Goal: Task Accomplishment & Management: Complete application form

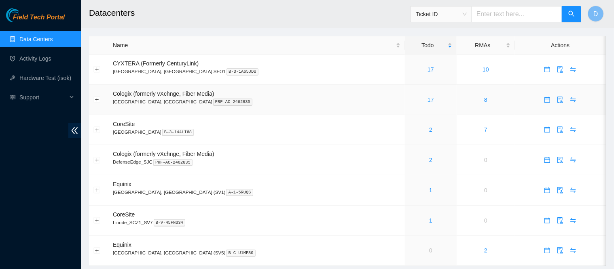
click at [427, 101] on link "17" at bounding box center [430, 100] width 6 height 6
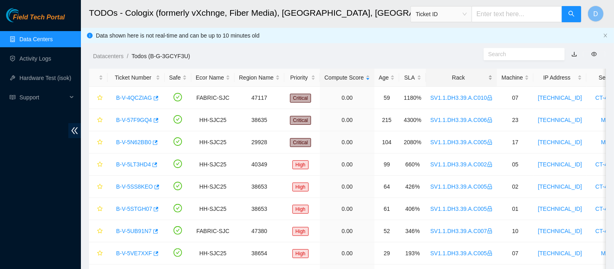
click at [446, 73] on div "Rack" at bounding box center [461, 77] width 62 height 9
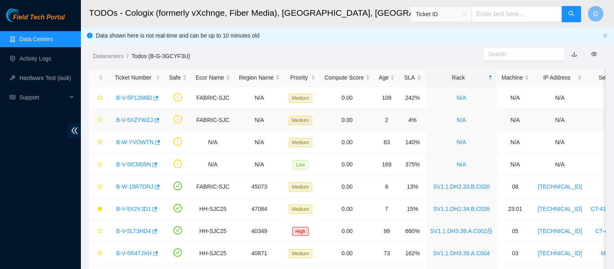
click at [137, 122] on link "B-V-5XZYWZJ" at bounding box center [134, 120] width 37 height 6
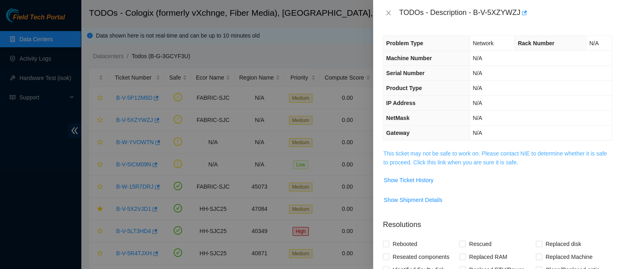
click at [464, 152] on link "This ticket may not be safe to work on. Please contact NIE to determine whether…" at bounding box center [494, 157] width 223 height 15
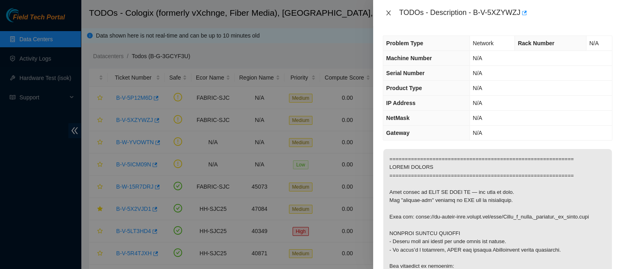
click at [389, 13] on icon "close" at bounding box center [388, 13] width 6 height 6
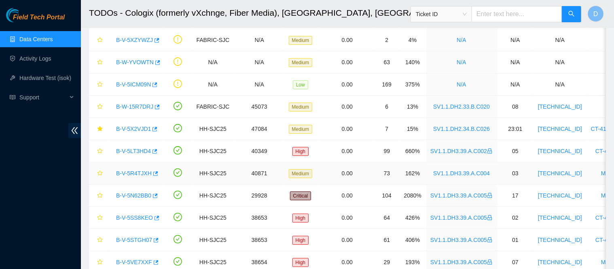
scroll to position [101, 0]
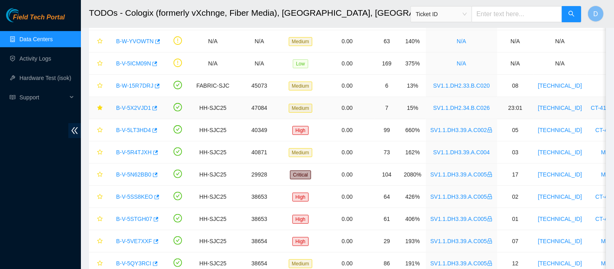
click at [134, 108] on link "B-V-5X2VJD1" at bounding box center [133, 108] width 35 height 6
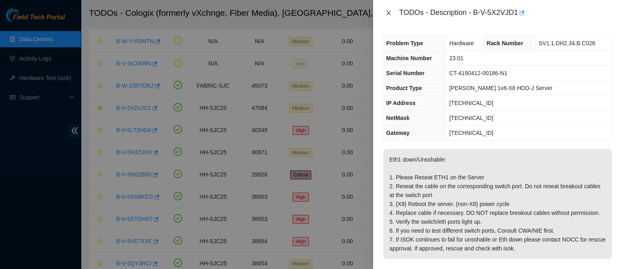
click at [389, 13] on icon "close" at bounding box center [388, 13] width 6 height 6
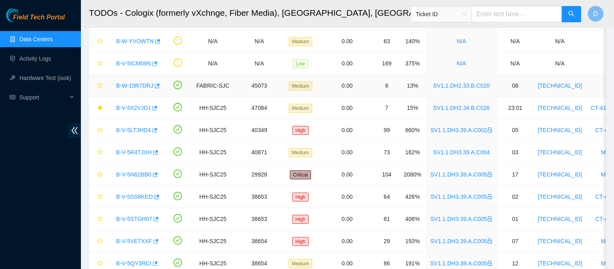
click at [139, 85] on link "B-W-15R7DRJ" at bounding box center [134, 85] width 37 height 6
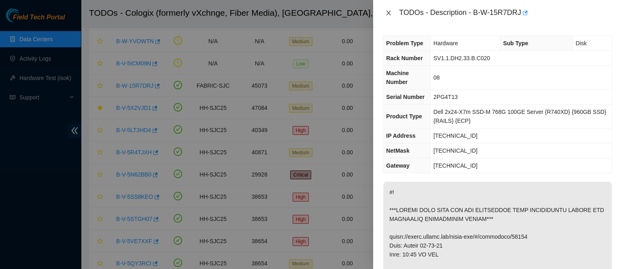
click at [388, 12] on icon "close" at bounding box center [388, 13] width 6 height 6
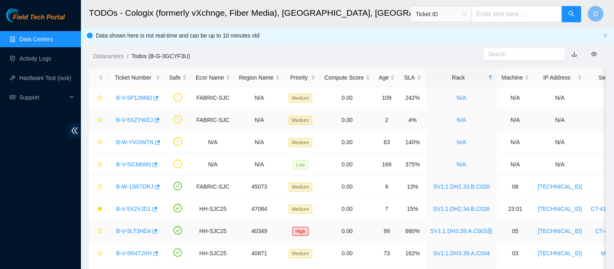
scroll to position [0, 0]
click at [53, 36] on link "Data Centers" at bounding box center [35, 39] width 33 height 6
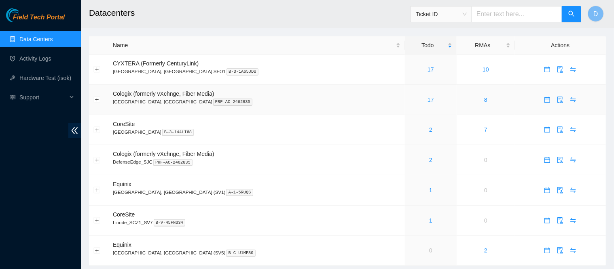
click at [427, 99] on link "17" at bounding box center [430, 100] width 6 height 6
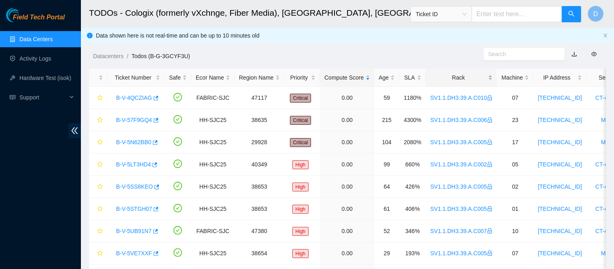
click at [440, 80] on div "Rack" at bounding box center [461, 77] width 62 height 9
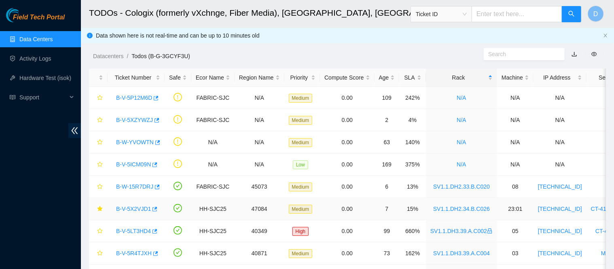
click at [135, 210] on link "B-V-5X2VJD1" at bounding box center [133, 209] width 35 height 6
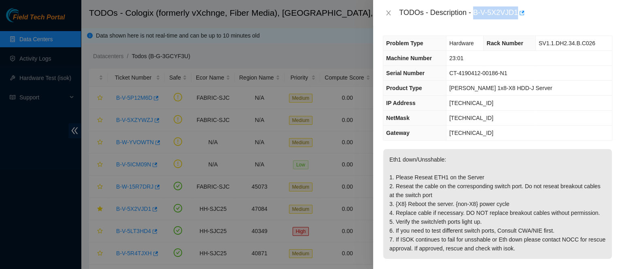
drag, startPoint x: 497, startPoint y: 15, endPoint x: 554, endPoint y: 19, distance: 57.2
click at [554, 19] on div "TODOs - Description - B-V-5X2VJD1" at bounding box center [505, 12] width 213 height 13
copy div "B-V-5X2VJD1"
click at [389, 12] on icon "close" at bounding box center [388, 13] width 4 height 5
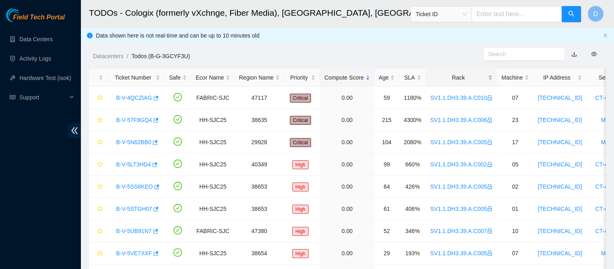
click at [456, 74] on div "Rack" at bounding box center [461, 77] width 62 height 9
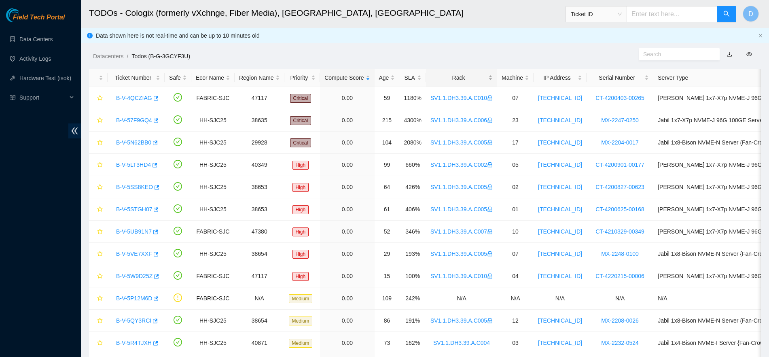
drag, startPoint x: 441, startPoint y: 74, endPoint x: 446, endPoint y: 72, distance: 5.3
click at [442, 75] on div "Rack" at bounding box center [461, 77] width 62 height 9
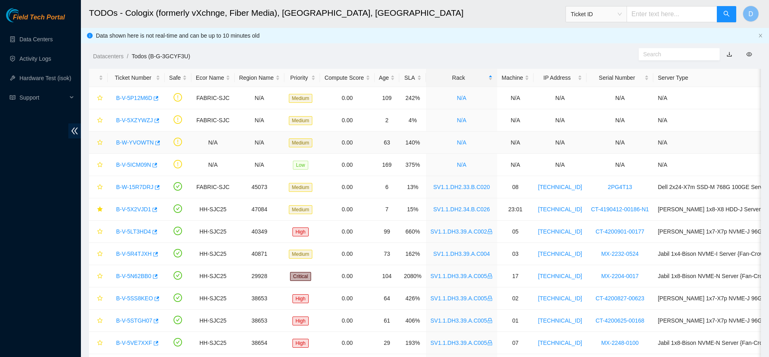
click at [135, 137] on div "B-W-YVOWTN" at bounding box center [136, 142] width 48 height 13
click at [137, 142] on link "B-W-YVOWTN" at bounding box center [135, 142] width 38 height 6
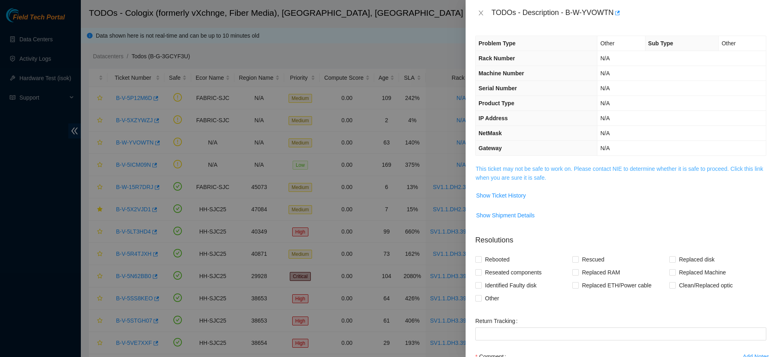
click at [520, 169] on link "This ticket may not be safe to work on. Please contact NIE to determine whether…" at bounding box center [620, 172] width 288 height 15
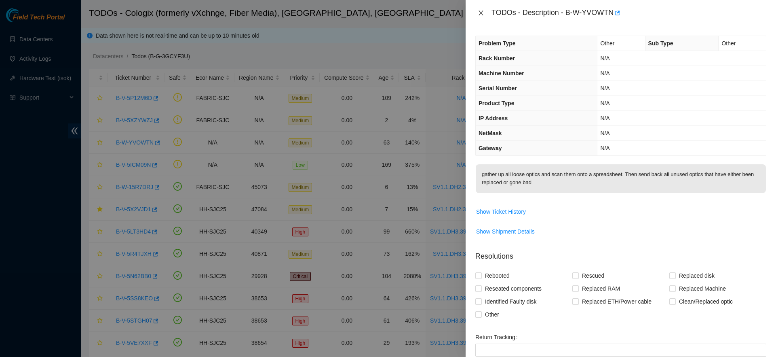
click at [480, 11] on icon "close" at bounding box center [481, 13] width 6 height 6
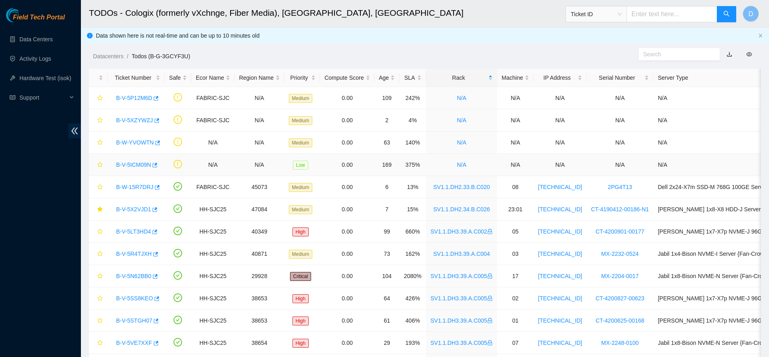
click at [136, 164] on link "B-V-5ICM09N" at bounding box center [133, 164] width 35 height 6
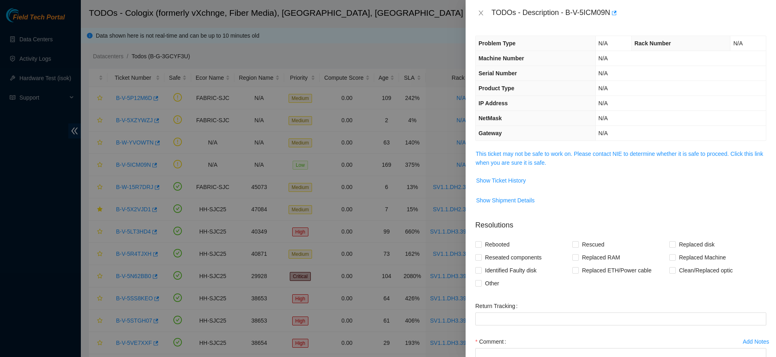
click at [615, 161] on span "This ticket may not be safe to work on. Please contact NIE to determine whether…" at bounding box center [621, 158] width 290 height 18
click at [612, 158] on span "This ticket may not be safe to work on. Please contact NIE to determine whether…" at bounding box center [621, 158] width 290 height 18
click at [565, 148] on div "Problem Type N/A Rack Number N/A Machine Number N/A Serial Number N/A Product T…" at bounding box center [621, 191] width 311 height 331
click at [513, 147] on div "Problem Type N/A Rack Number N/A Machine Number N/A Serial Number N/A Product T…" at bounding box center [621, 191] width 311 height 331
click at [515, 150] on link "This ticket may not be safe to work on. Please contact NIE to determine whether…" at bounding box center [620, 157] width 288 height 15
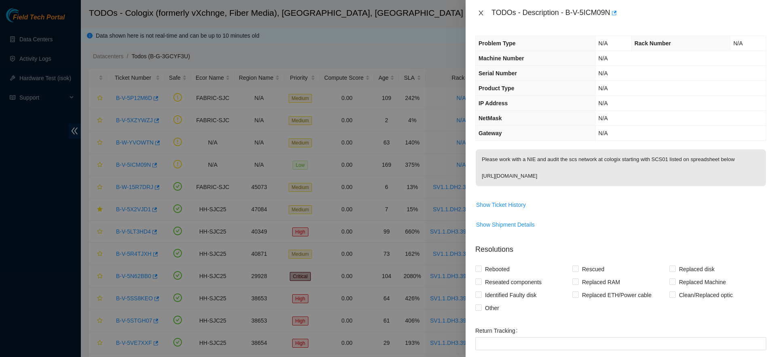
click at [484, 13] on button "Close" at bounding box center [481, 13] width 11 height 8
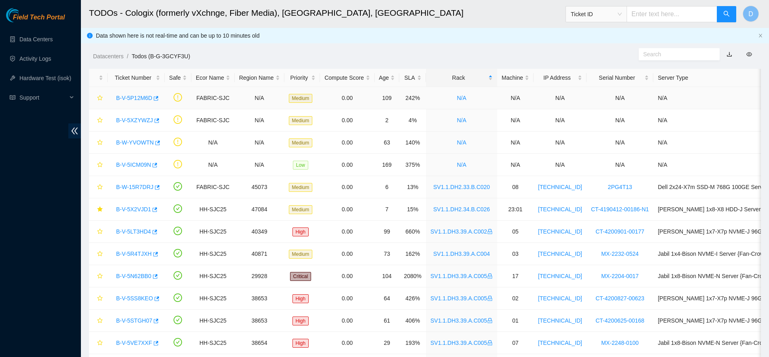
click at [140, 96] on link "B-V-5P12M6D" at bounding box center [134, 98] width 36 height 6
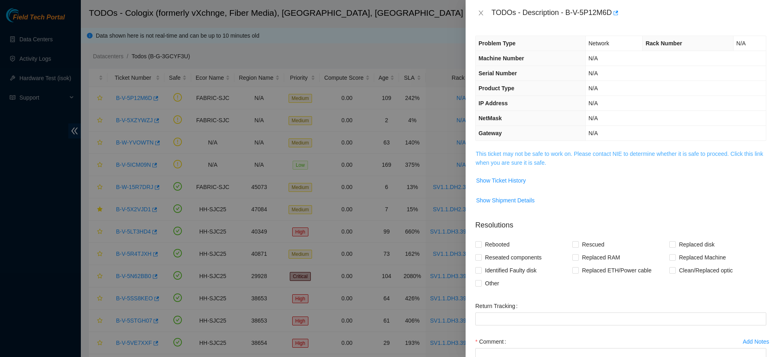
click at [575, 150] on link "This ticket may not be safe to work on. Please contact NIE to determine whether…" at bounding box center [620, 157] width 288 height 15
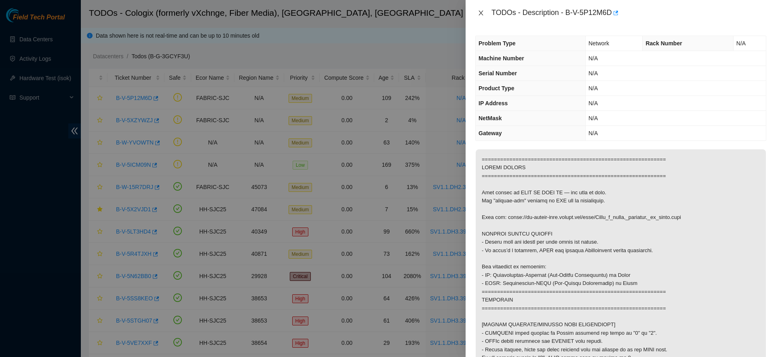
click at [484, 11] on icon "close" at bounding box center [481, 13] width 6 height 6
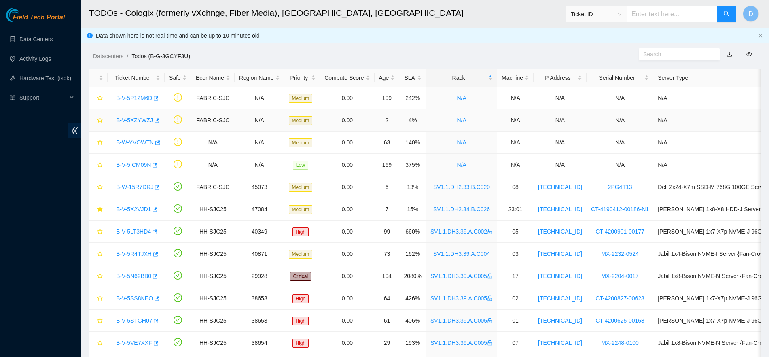
click at [141, 120] on link "B-V-5XZYWZJ" at bounding box center [134, 120] width 37 height 6
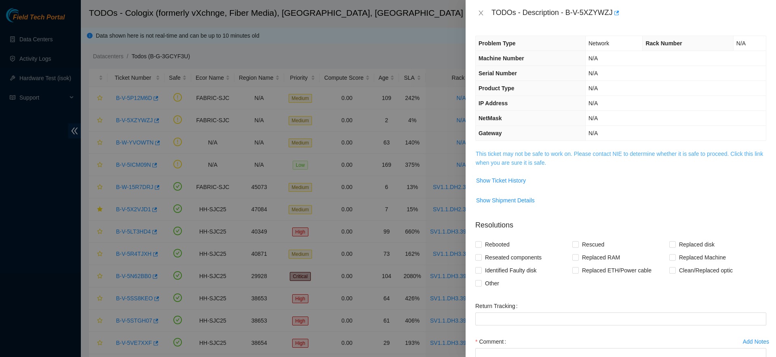
click at [565, 155] on link "This ticket may not be safe to work on. Please contact NIE to determine whether…" at bounding box center [620, 157] width 288 height 15
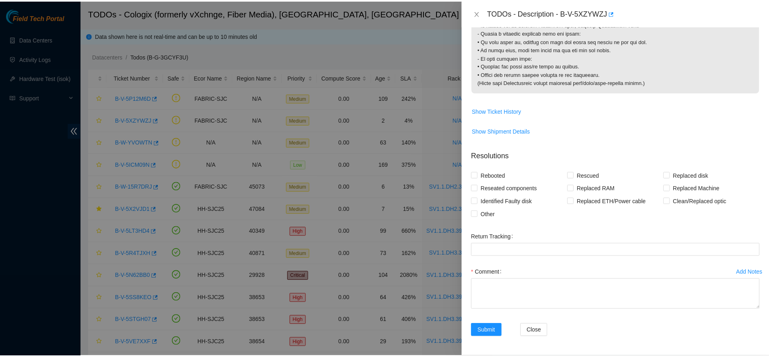
scroll to position [1264, 0]
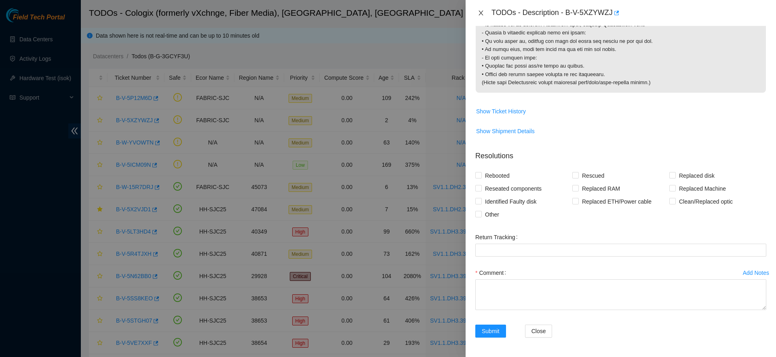
click at [480, 14] on icon "close" at bounding box center [481, 13] width 6 height 6
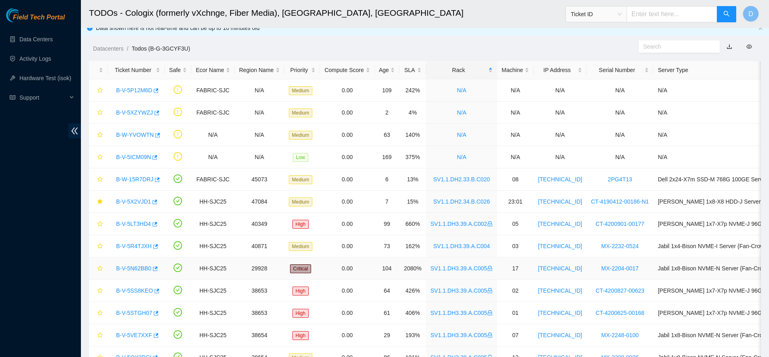
scroll to position [0, 0]
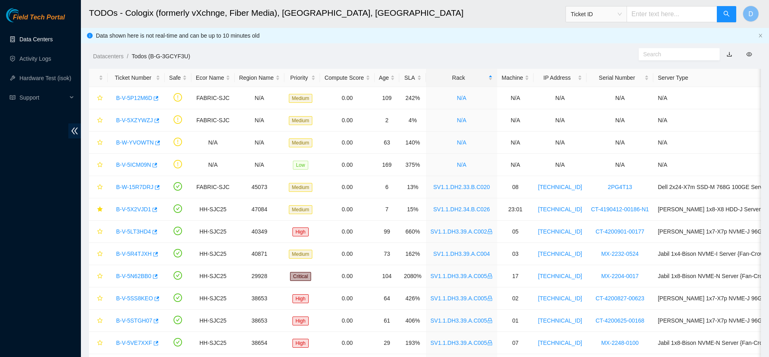
click at [53, 40] on link "Data Centers" at bounding box center [35, 39] width 33 height 6
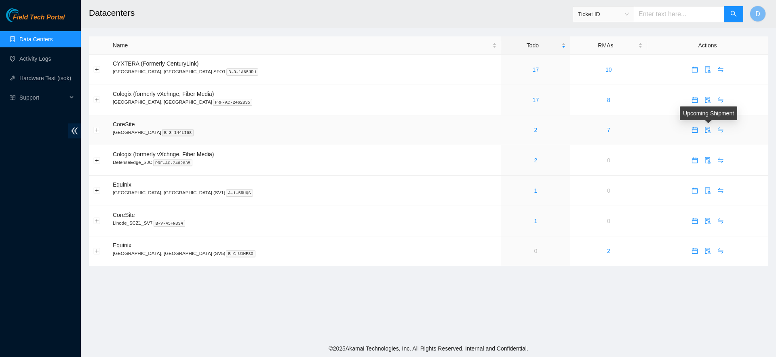
click at [718, 132] on icon "swap" at bounding box center [721, 130] width 6 height 6
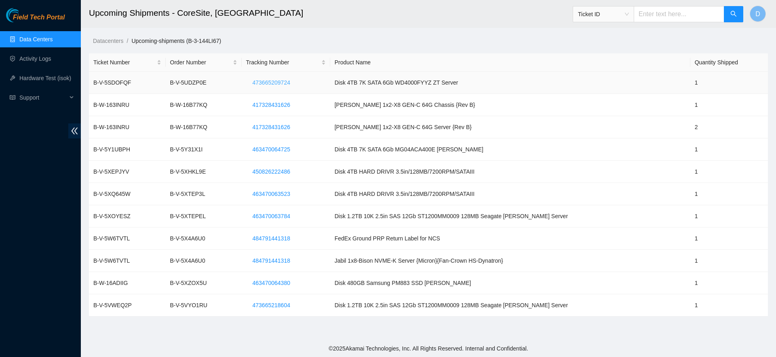
click at [281, 81] on span "473665209724" at bounding box center [272, 82] width 38 height 9
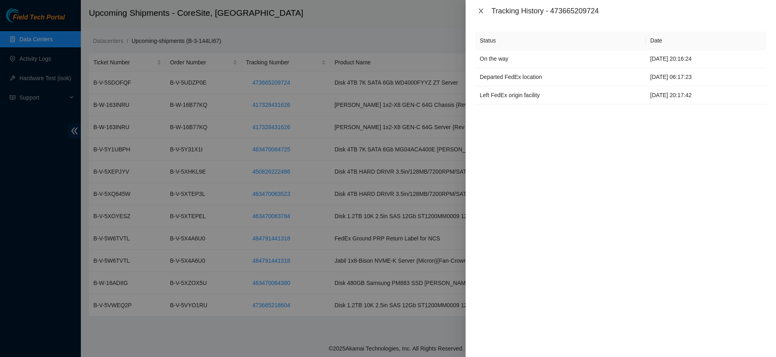
click at [483, 8] on icon "close" at bounding box center [481, 11] width 6 height 6
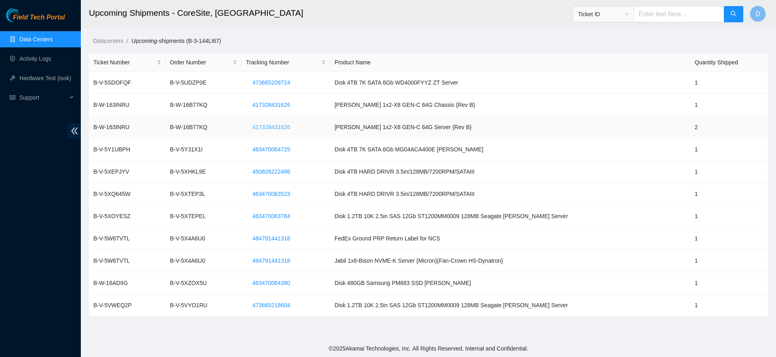
click at [290, 125] on span "417328431626" at bounding box center [272, 127] width 38 height 9
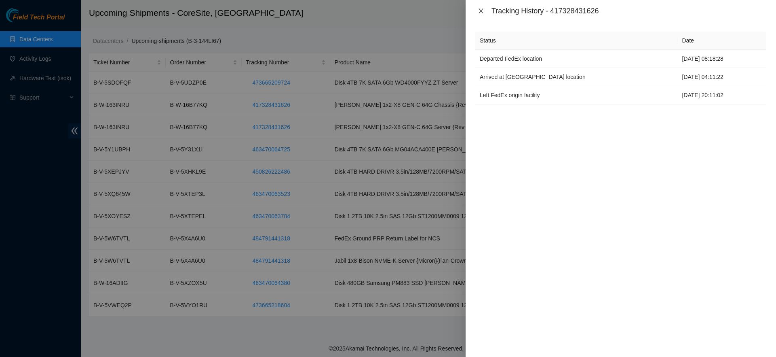
click at [479, 11] on icon "close" at bounding box center [481, 11] width 6 height 6
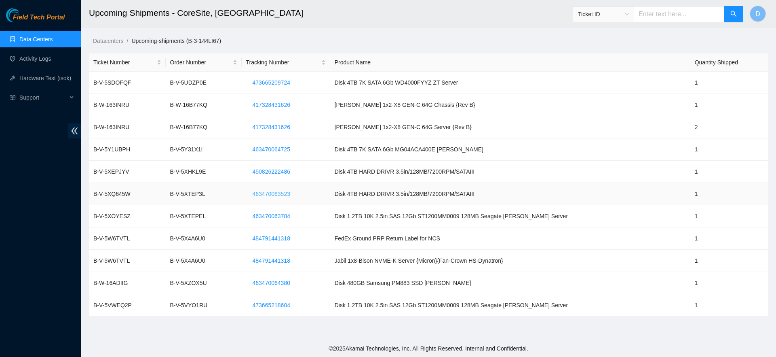
click at [289, 193] on span "463470063523" at bounding box center [272, 193] width 38 height 9
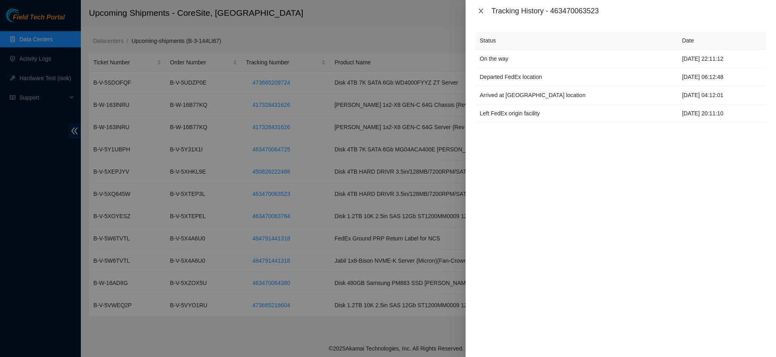
click at [480, 12] on icon "close" at bounding box center [481, 11] width 6 height 6
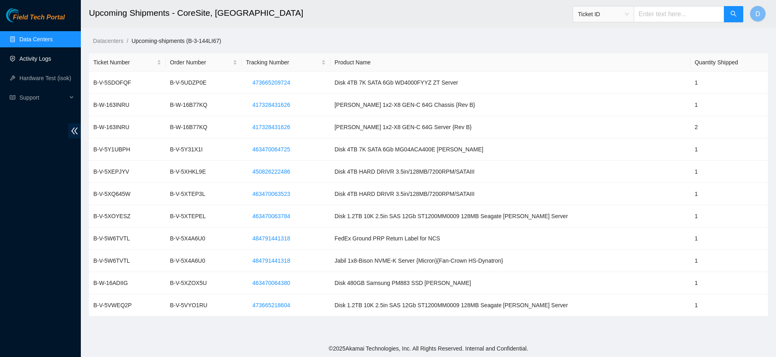
click at [51, 59] on link "Activity Logs" at bounding box center [35, 58] width 32 height 6
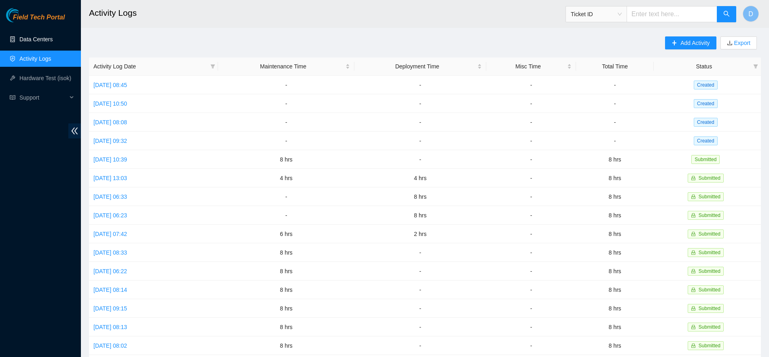
click at [53, 36] on link "Data Centers" at bounding box center [35, 39] width 33 height 6
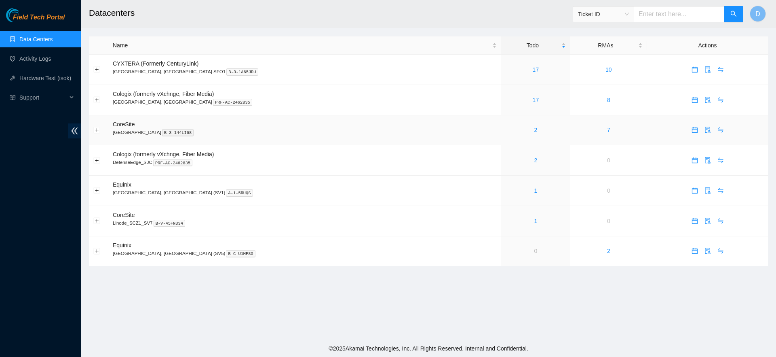
click at [506, 132] on div "2" at bounding box center [536, 129] width 60 height 9
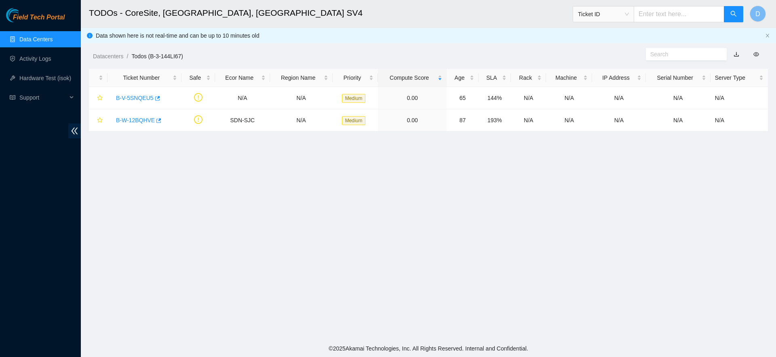
click at [42, 36] on link "Data Centers" at bounding box center [35, 39] width 33 height 6
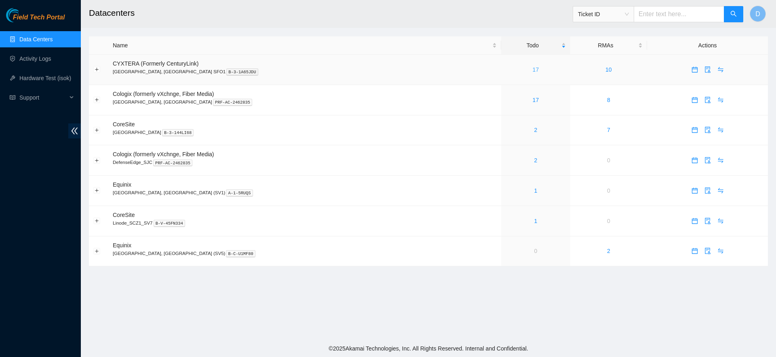
click at [533, 70] on link "17" at bounding box center [536, 69] width 6 height 6
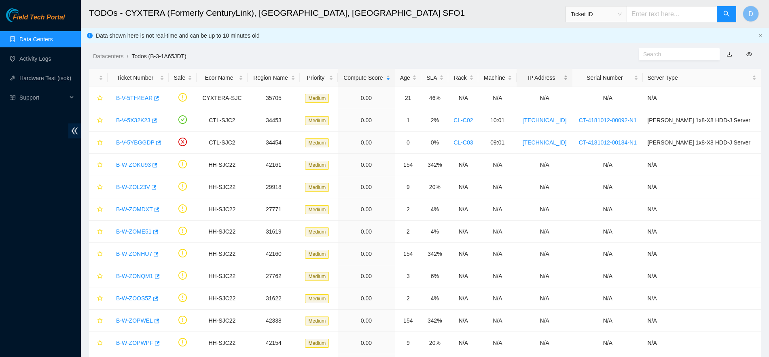
click at [565, 73] on div "IP Address" at bounding box center [544, 77] width 47 height 9
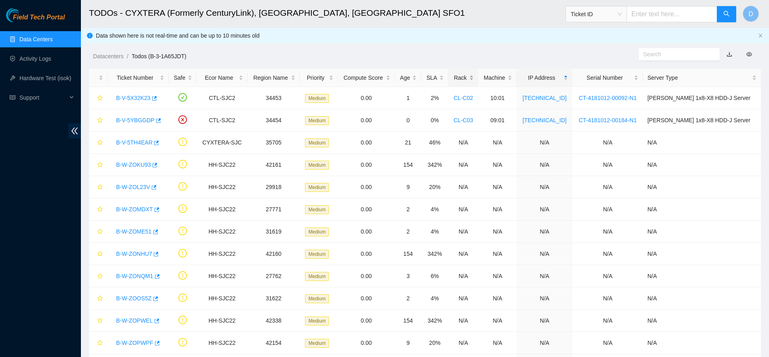
click at [474, 75] on div "Rack" at bounding box center [463, 77] width 21 height 9
click at [474, 76] on div "Rack" at bounding box center [463, 77] width 21 height 9
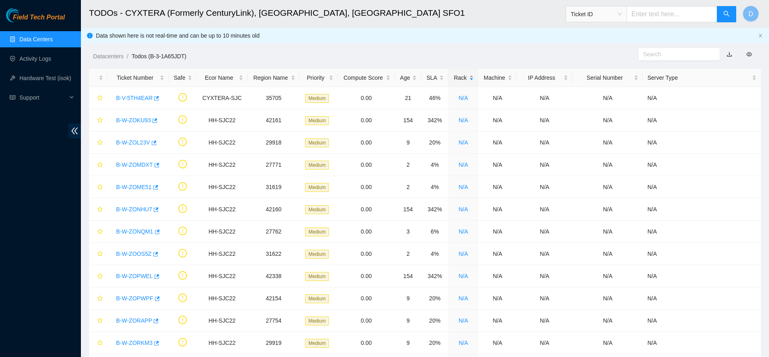
click at [474, 76] on div "Rack" at bounding box center [463, 77] width 21 height 9
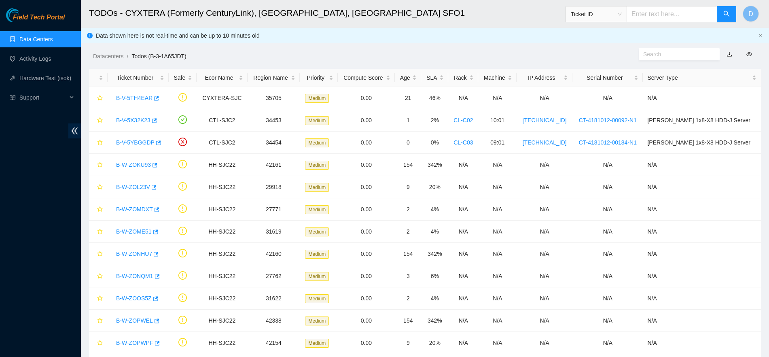
click at [37, 36] on link "Data Centers" at bounding box center [35, 39] width 33 height 6
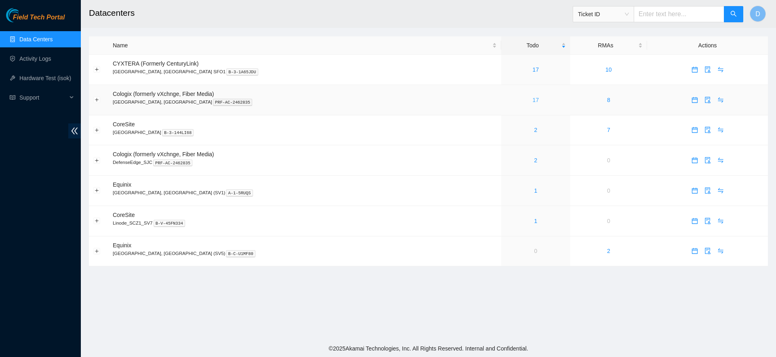
click at [533, 101] on link "17" at bounding box center [536, 100] width 6 height 6
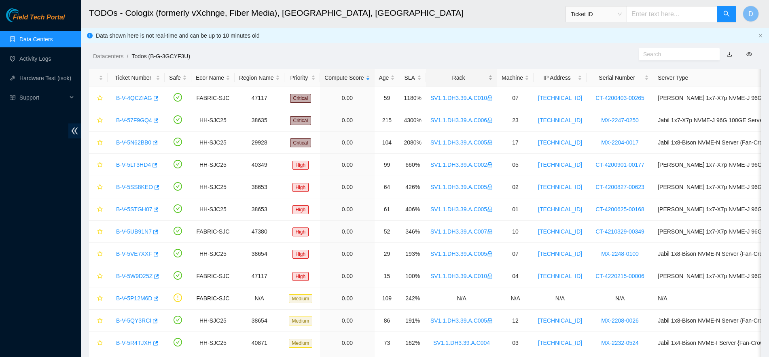
click at [444, 73] on div "Rack" at bounding box center [461, 77] width 62 height 9
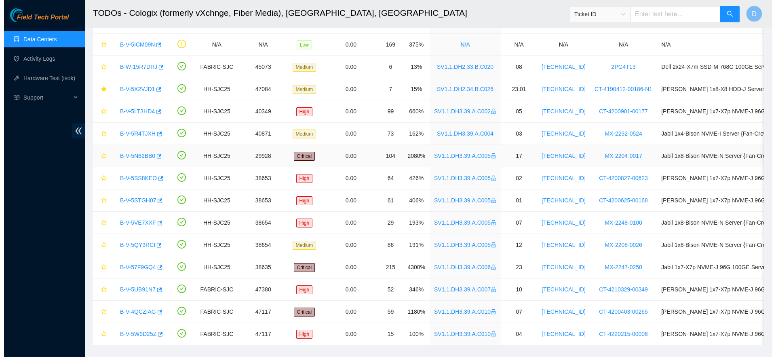
scroll to position [91, 0]
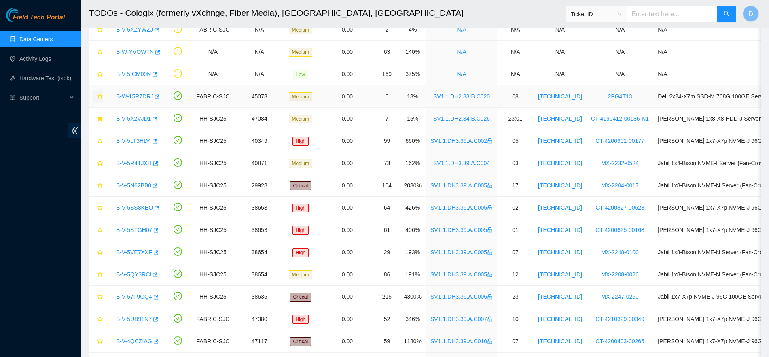
click at [99, 93] on icon "star" at bounding box center [100, 96] width 6 height 6
click at [139, 98] on link "B-W-15R7DRJ" at bounding box center [134, 96] width 37 height 6
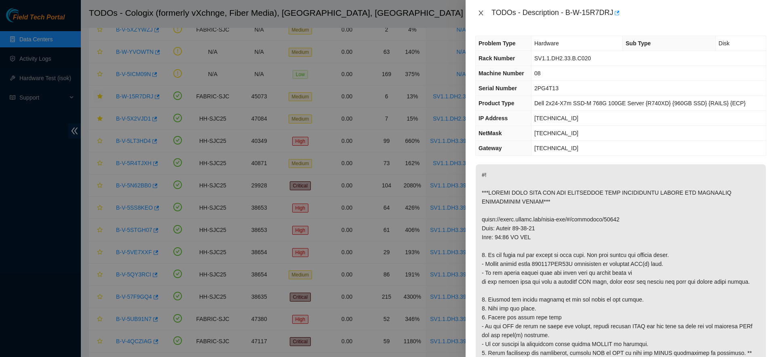
click at [477, 11] on button "Close" at bounding box center [481, 13] width 11 height 8
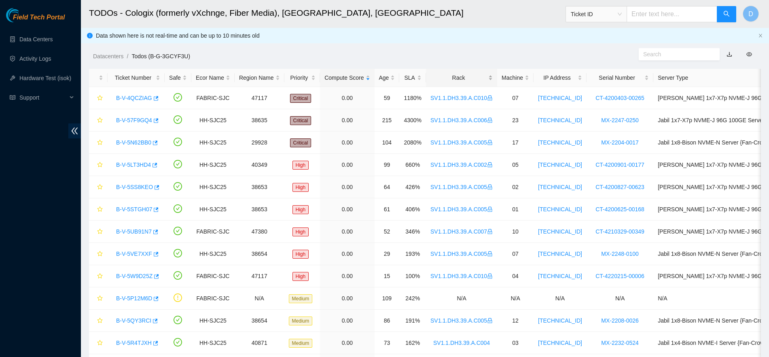
click at [451, 74] on div "Rack" at bounding box center [461, 77] width 62 height 9
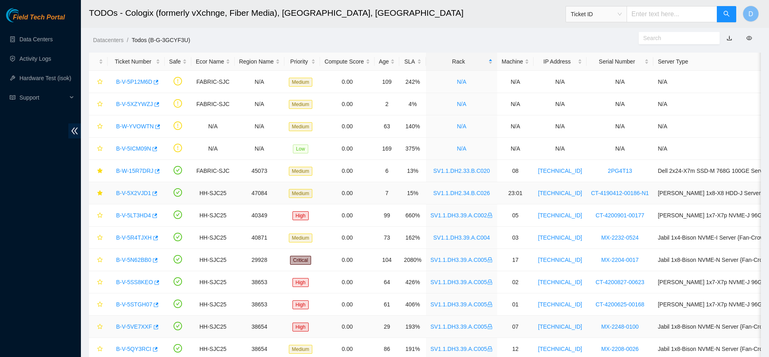
scroll to position [141, 0]
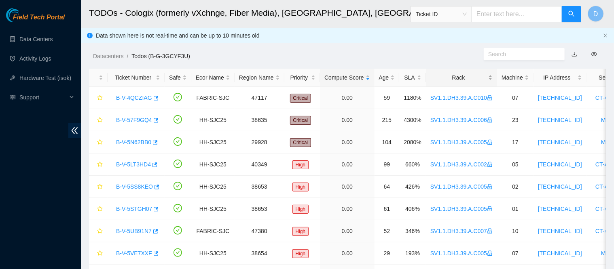
click at [451, 73] on div "Rack" at bounding box center [461, 77] width 62 height 9
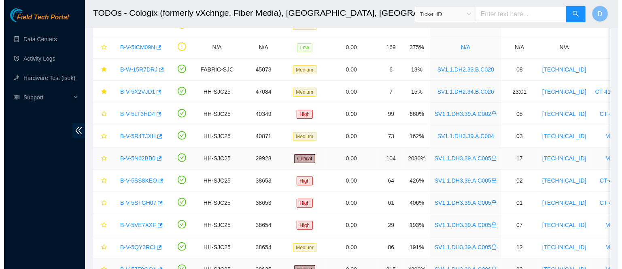
scroll to position [116, 0]
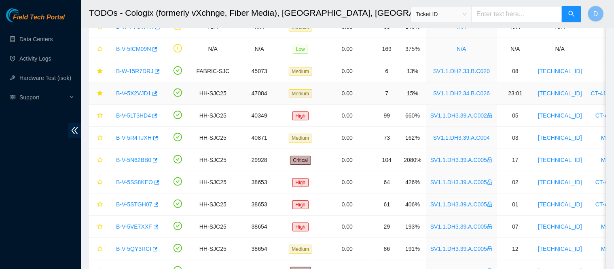
click at [128, 91] on link "B-V-5X2VJD1" at bounding box center [133, 93] width 35 height 6
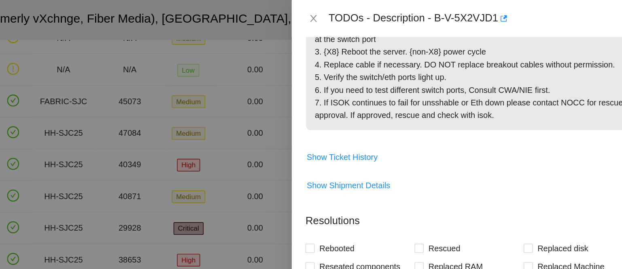
scroll to position [181, 0]
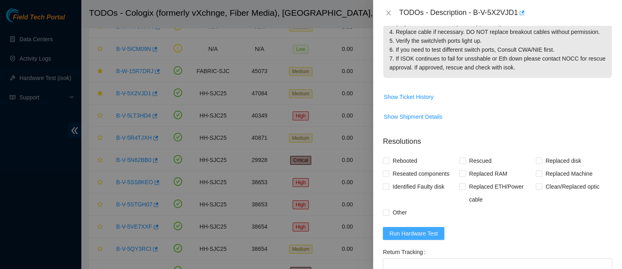
click at [407, 235] on span "Run Hardware Test" at bounding box center [413, 233] width 49 height 9
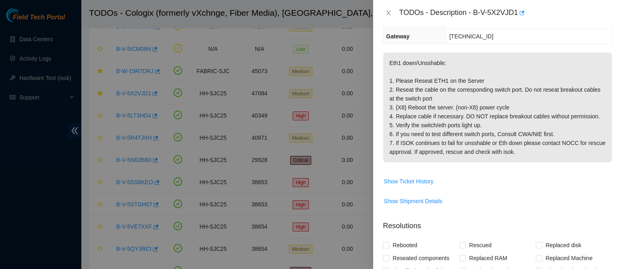
scroll to position [0, 0]
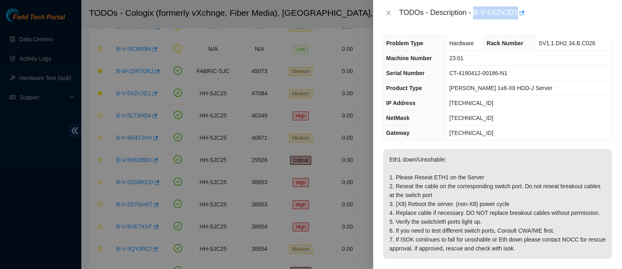
drag, startPoint x: 497, startPoint y: 13, endPoint x: 564, endPoint y: 13, distance: 66.7
click at [564, 13] on div "TODOs - Description - B-V-5X2VJD1" at bounding box center [505, 12] width 213 height 13
copy div "B-V-5X2VJD1"
drag, startPoint x: 449, startPoint y: 103, endPoint x: 493, endPoint y: 103, distance: 44.1
click at [493, 103] on td "23.40.191.49" at bounding box center [528, 103] width 165 height 15
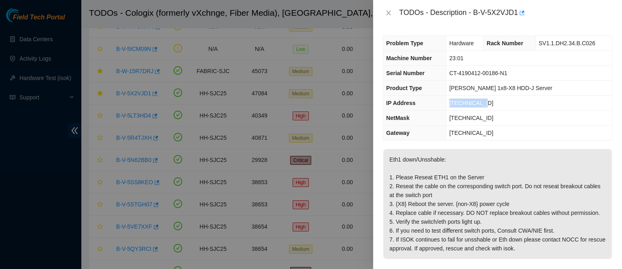
copy span "23.40.191.49"
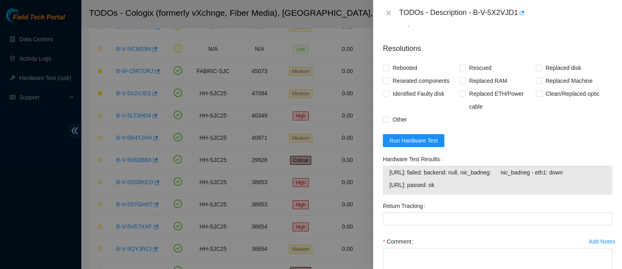
scroll to position [274, 0]
drag, startPoint x: 388, startPoint y: 178, endPoint x: 420, endPoint y: 176, distance: 32.0
click at [420, 176] on div "23.40.191.48: failed: backend: null, nic_badneg: nic_badneg - eth1: down 23.40.…" at bounding box center [497, 180] width 229 height 29
copy tbody "23.40.191.48"
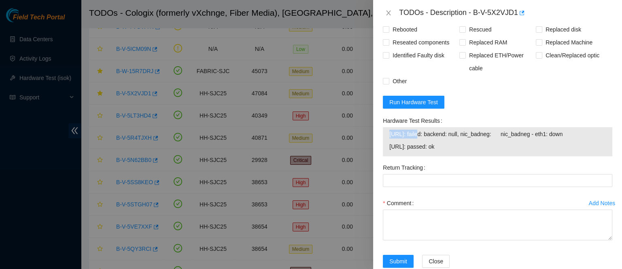
scroll to position [313, 0]
click at [423, 138] on span "23.40.191.48: failed: backend: null, nic_badneg: nic_badneg - eth1: down" at bounding box center [497, 133] width 216 height 9
drag, startPoint x: 388, startPoint y: 139, endPoint x: 584, endPoint y: 134, distance: 196.6
click at [584, 134] on div "23.40.191.48: failed: backend: null, nic_badneg: nic_badneg - eth1: down 23.40.…" at bounding box center [497, 141] width 229 height 29
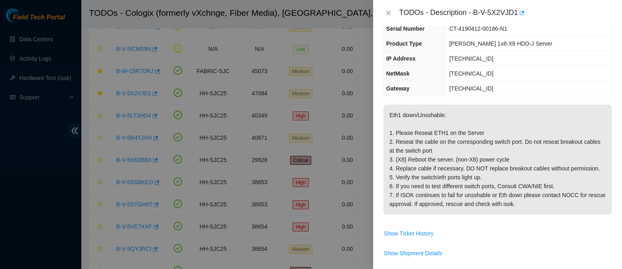
scroll to position [0, 0]
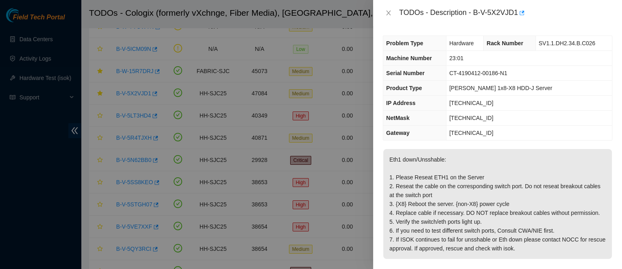
click at [492, 152] on p "Eth1 down/Unsshable: 1. Please Reseat ETH1 on the Server 2. Reseat the cable on…" at bounding box center [497, 204] width 228 height 110
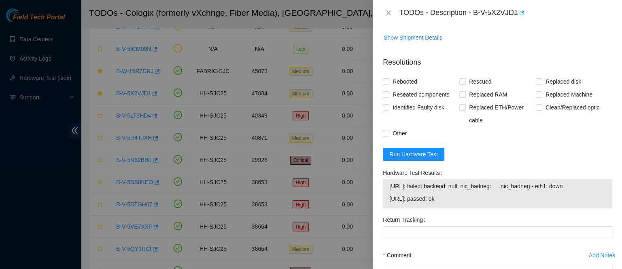
scroll to position [269, 0]
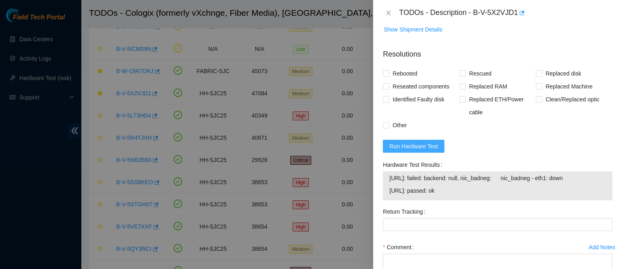
click at [412, 147] on span "Run Hardware Test" at bounding box center [413, 146] width 49 height 9
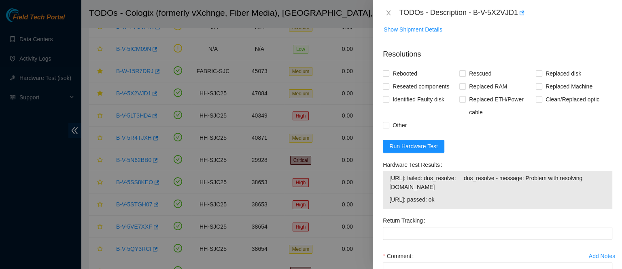
click at [421, 159] on form "Resolutions Rebooted Rescued Replaced disk Reseated components Replaced RAM Rep…" at bounding box center [497, 186] width 229 height 288
click at [426, 151] on span "Run Hardware Test" at bounding box center [413, 146] width 49 height 9
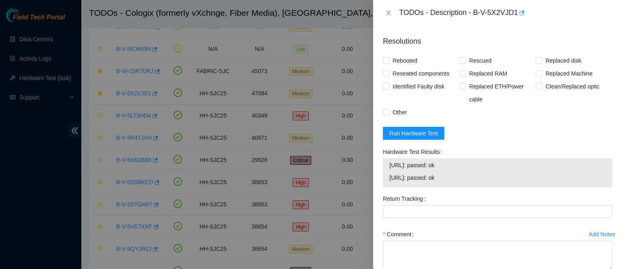
scroll to position [298, 0]
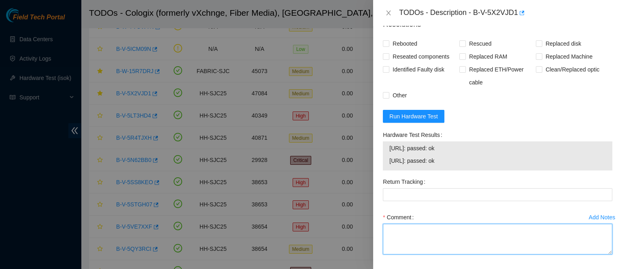
click at [414, 237] on textarea "Comment" at bounding box center [497, 239] width 229 height 31
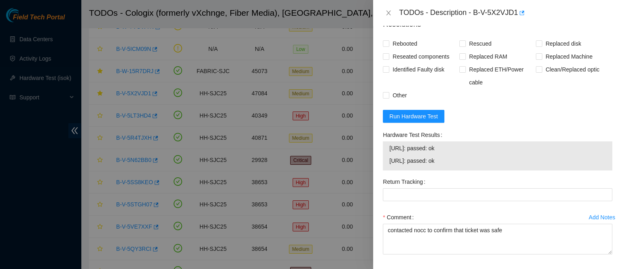
drag, startPoint x: 453, startPoint y: 167, endPoint x: 385, endPoint y: 157, distance: 68.7
click at [385, 157] on div "23.40.191.48: passed: ok 23.40.191.49: passed: ok" at bounding box center [497, 156] width 229 height 29
copy tbody "23.40.191.48: passed: ok 23.40.191.49: passed: ok"
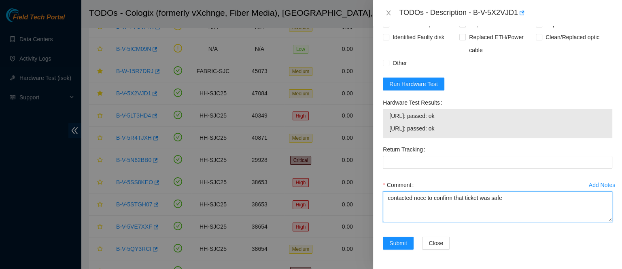
click at [497, 217] on textarea "contacted nocc to confirm that ticket was safe" at bounding box center [497, 207] width 229 height 31
click at [520, 199] on textarea "contacted nocc to confirm that ticket was safe" at bounding box center [497, 207] width 229 height 31
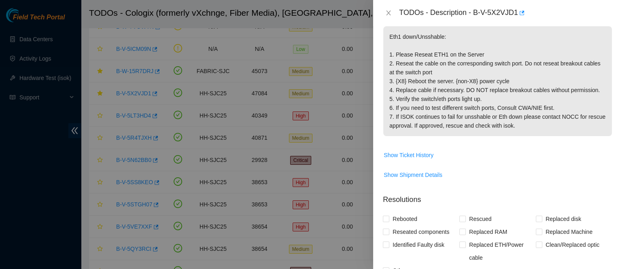
scroll to position [129, 0]
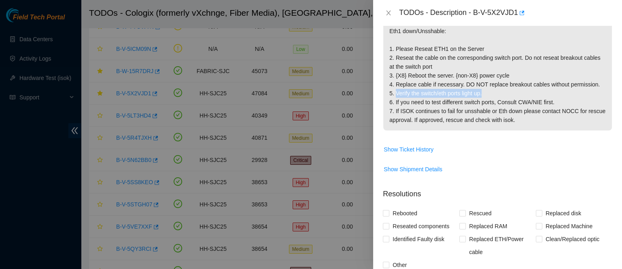
drag, startPoint x: 395, startPoint y: 93, endPoint x: 490, endPoint y: 93, distance: 94.6
click at [490, 93] on p "Eth1 down/Unsshable: 1. Please Reseat ETH1 on the Server 2. Reseat the cable on…" at bounding box center [497, 76] width 228 height 110
copy p "Verify the switch/eth ports light up."
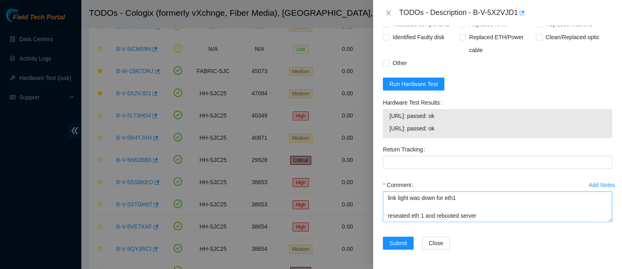
scroll to position [336, 0]
click at [400, 219] on textarea "contacted nocc to confirm that ticket was safe verified sn on machine connected…" at bounding box center [497, 207] width 229 height 31
paste textarea "Verify the switch/eth ports light up."
click at [400, 218] on textarea "contacted nocc to confirm that ticket was safe verified sn on machine connected…" at bounding box center [497, 207] width 229 height 31
click at [417, 219] on textarea "contacted nocc to confirm that ticket was safe verified sn on machine connected…" at bounding box center [497, 207] width 229 height 31
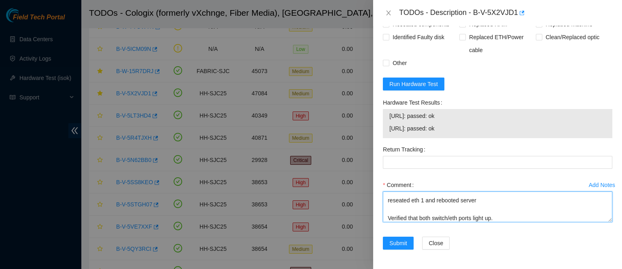
click at [507, 218] on textarea "contacted nocc to confirm that ticket was safe verified sn on machine connected…" at bounding box center [497, 207] width 229 height 31
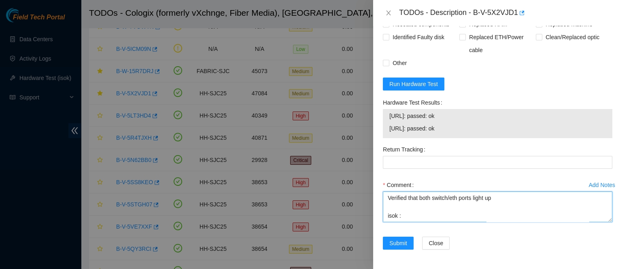
paste textarea "Verify the switch/eth ports light up."
drag, startPoint x: 474, startPoint y: 218, endPoint x: 375, endPoint y: 212, distance: 98.9
click at [375, 212] on div "Problem Type Hardware Rack Number SV1.1.DH2.34.B.C026 Machine Number 23:01 Seri…" at bounding box center [497, 147] width 249 height 243
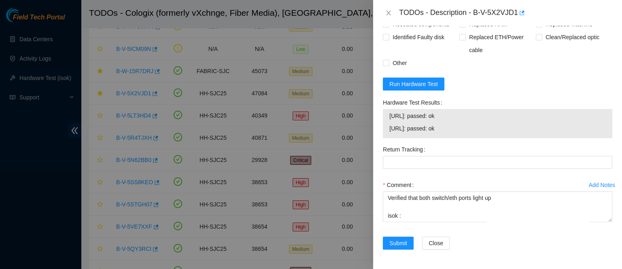
drag, startPoint x: 452, startPoint y: 128, endPoint x: 381, endPoint y: 123, distance: 71.4
click at [381, 123] on div "Hardware Test Results 23.40.191.48: passed: ok 23.40.191.49: passed: ok" at bounding box center [497, 119] width 236 height 47
copy tbody "23.40.191.48: passed: ok 23.40.191.49: passed: ok"
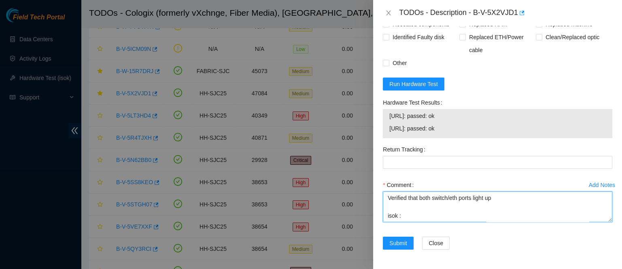
click at [398, 213] on textarea "contacted nocc to confirm that ticket was safe verified sn on machine connected…" at bounding box center [497, 207] width 229 height 31
paste textarea "23.40.191.48: passed: ok 23.40.191.49: passed: ok"
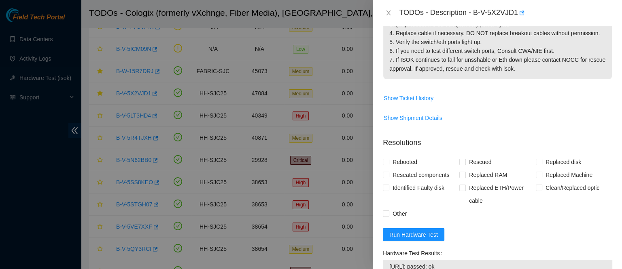
scroll to position [173, 0]
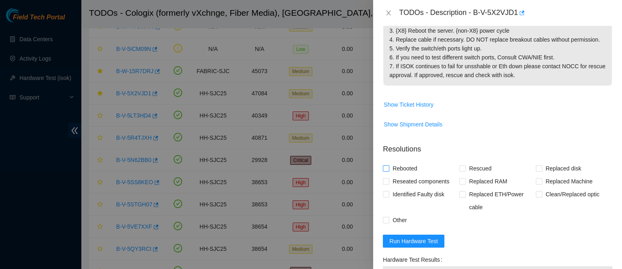
type textarea "contacted nocc to confirm that ticket was safe verified sn on machine connected…"
click at [406, 173] on span "Rebooted" at bounding box center [404, 168] width 31 height 13
click at [388, 171] on input "Rebooted" at bounding box center [386, 168] width 6 height 6
checkbox input "true"
click at [401, 186] on span "Reseated components" at bounding box center [420, 181] width 63 height 13
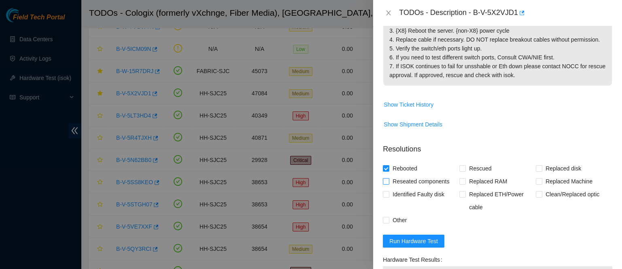
click at [388, 184] on input "Reseated components" at bounding box center [386, 181] width 6 height 6
checkbox input "true"
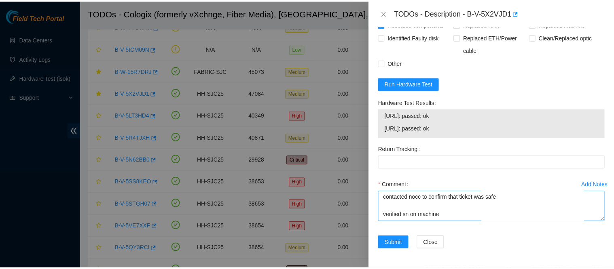
scroll to position [107, 0]
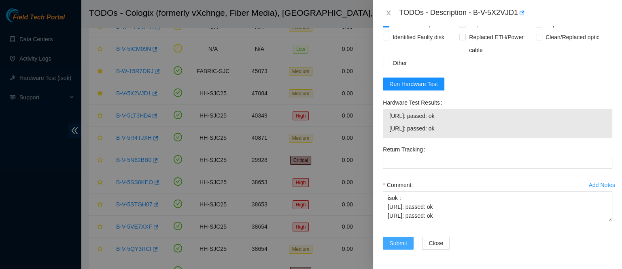
click at [398, 243] on span "Submit" at bounding box center [398, 243] width 18 height 9
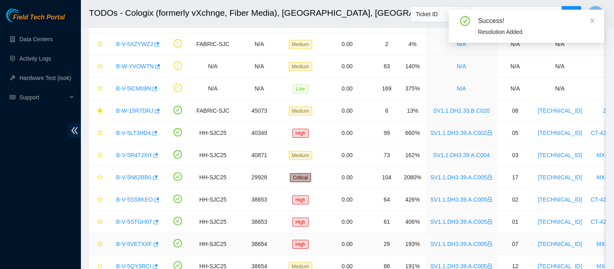
scroll to position [0, 0]
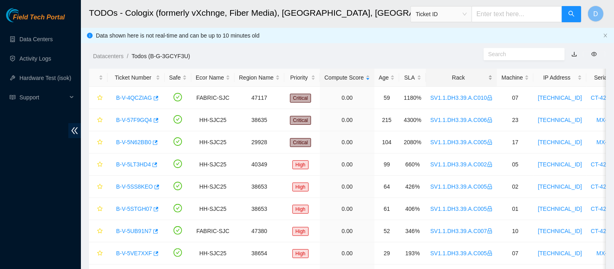
click at [450, 73] on div "Rack" at bounding box center [461, 77] width 62 height 9
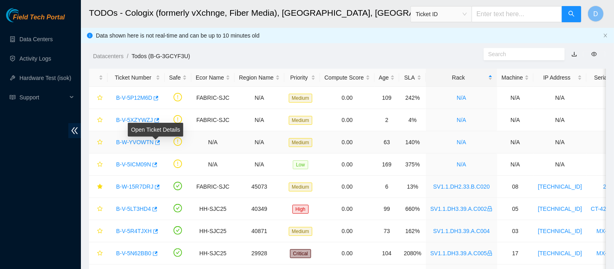
click at [135, 142] on link "B-W-YVOWTN" at bounding box center [135, 142] width 38 height 6
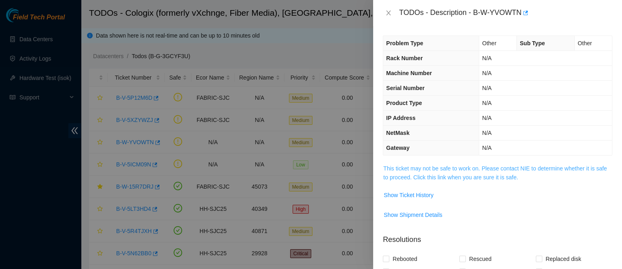
click at [410, 170] on link "This ticket may not be safe to work on. Please contact NIE to determine whether…" at bounding box center [494, 172] width 223 height 15
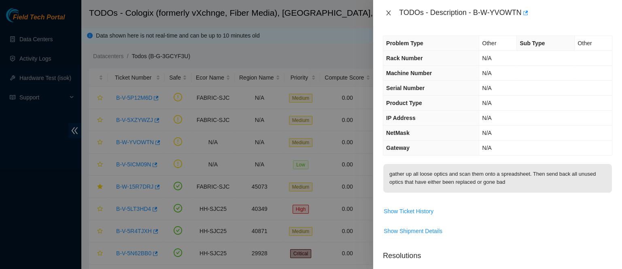
click at [386, 15] on icon "close" at bounding box center [388, 13] width 6 height 6
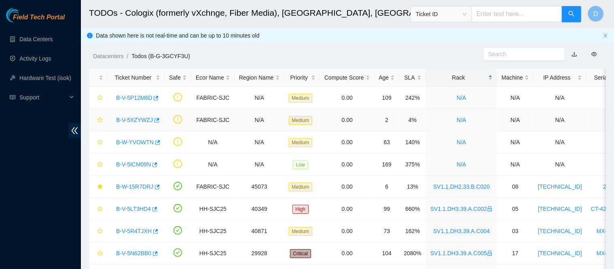
click at [124, 122] on link "B-V-5XZYWZJ" at bounding box center [134, 120] width 37 height 6
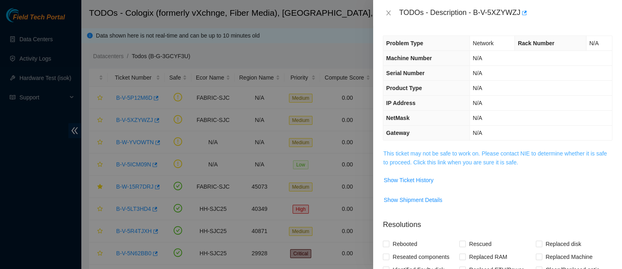
click at [459, 154] on link "This ticket may not be safe to work on. Please contact NIE to determine whether…" at bounding box center [494, 157] width 223 height 15
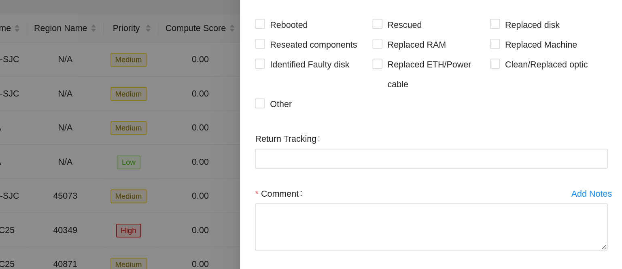
scroll to position [1394, 0]
click at [418, 15] on span "Show Ticket History" at bounding box center [408, 10] width 50 height 9
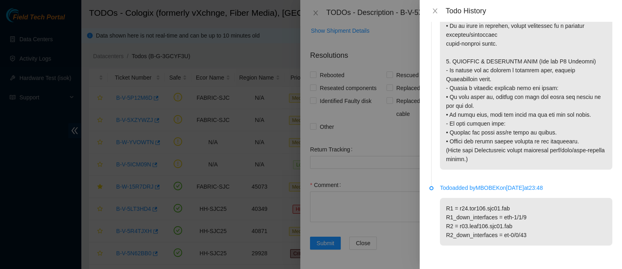
scroll to position [1009, 0]
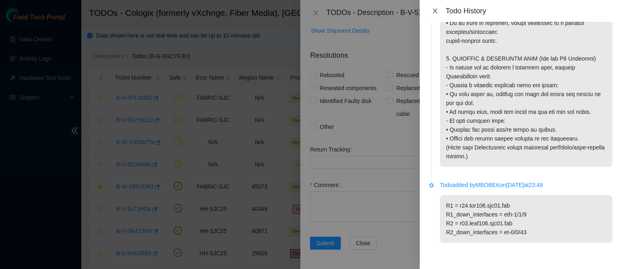
click at [432, 9] on icon "close" at bounding box center [434, 11] width 6 height 6
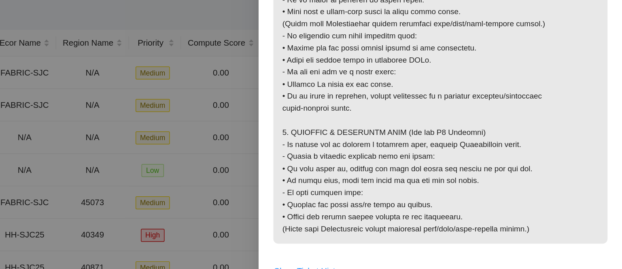
scroll to position [745, 0]
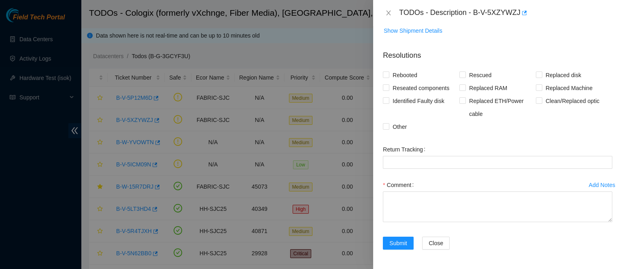
scroll to position [1490, 0]
click at [407, 15] on span "Show Ticket History" at bounding box center [408, 10] width 50 height 9
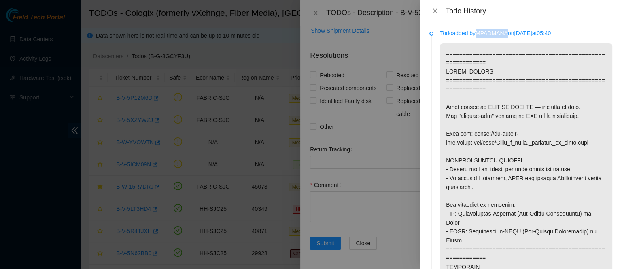
drag, startPoint x: 480, startPoint y: 36, endPoint x: 511, endPoint y: 35, distance: 31.1
click at [511, 35] on p "Todo added by MPADMANA on 2025-10-10 at 05:40" at bounding box center [526, 33] width 172 height 9
copy p "MPADMANA"
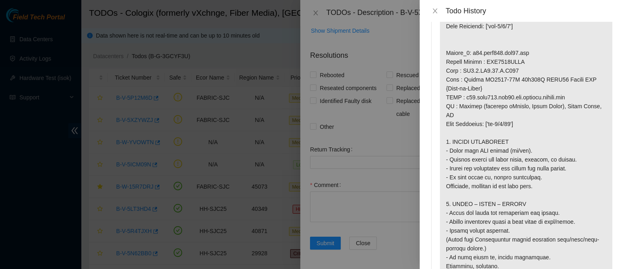
scroll to position [635, 0]
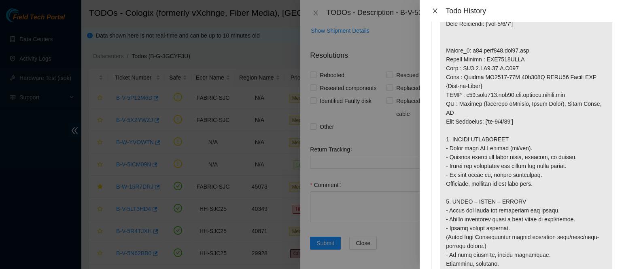
click at [434, 13] on icon "close" at bounding box center [434, 11] width 6 height 6
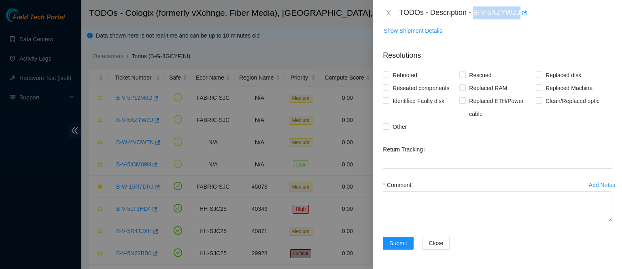
drag, startPoint x: 500, startPoint y: 11, endPoint x: 559, endPoint y: 16, distance: 59.7
click at [559, 16] on div "TODOs - Description - B-V-5XZYWZJ" at bounding box center [505, 12] width 213 height 13
copy div "B-V-5XZYWZJ"
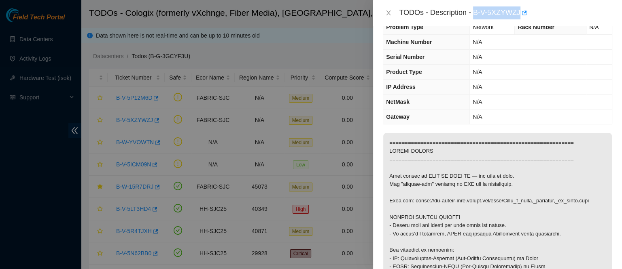
scroll to position [0, 0]
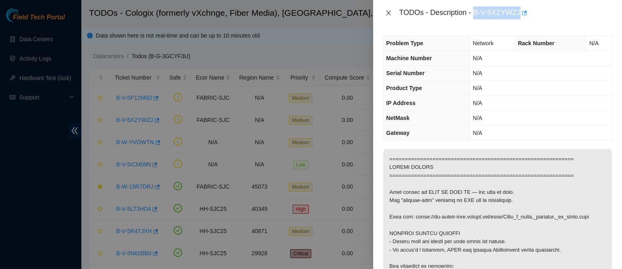
click at [388, 13] on icon "close" at bounding box center [388, 13] width 4 height 5
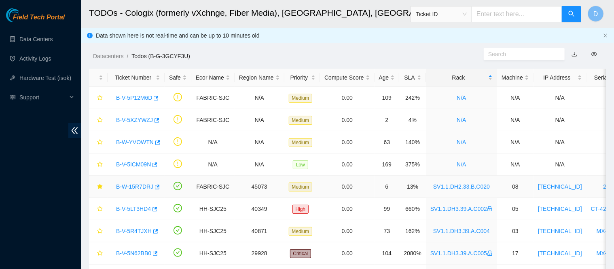
click at [137, 182] on div "B-W-15R7DRJ" at bounding box center [136, 186] width 48 height 13
click at [137, 186] on link "B-W-15R7DRJ" at bounding box center [134, 187] width 37 height 6
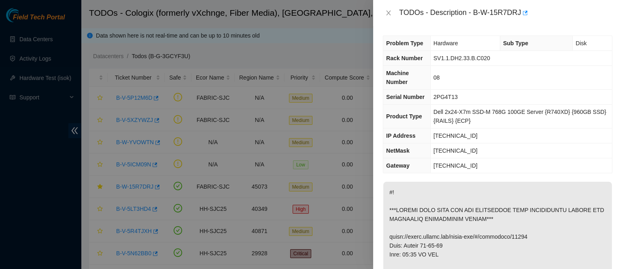
scroll to position [12, 0]
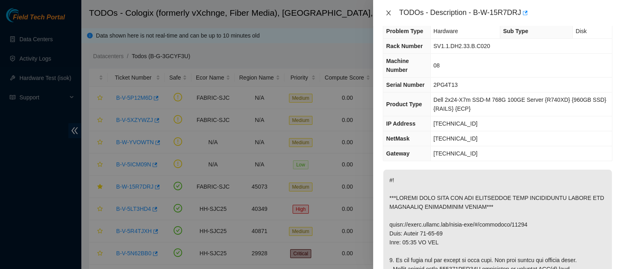
click at [386, 12] on icon "close" at bounding box center [388, 13] width 6 height 6
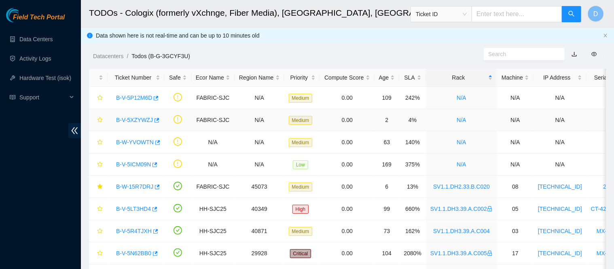
click at [142, 117] on link "B-V-5XZYWZJ" at bounding box center [134, 120] width 37 height 6
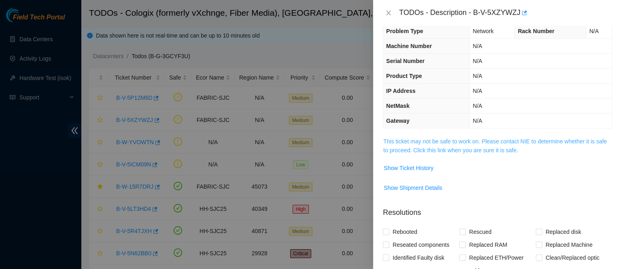
click at [434, 153] on link "This ticket may not be safe to work on. Please contact NIE to determine whether…" at bounding box center [494, 145] width 223 height 15
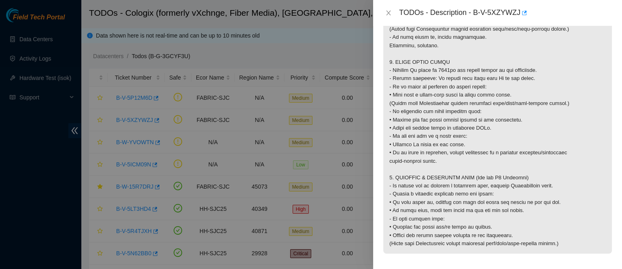
scroll to position [716, 0]
drag, startPoint x: 498, startPoint y: 9, endPoint x: 572, endPoint y: 19, distance: 74.6
click at [572, 19] on div "TODOs - Description - B-V-5XZYWZJ" at bounding box center [505, 12] width 213 height 13
copy div "B-V-5XZYWZJ"
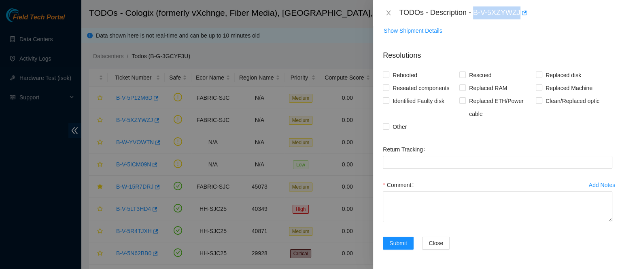
scroll to position [1567, 0]
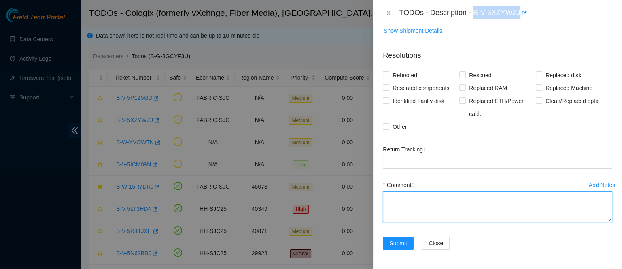
click at [402, 207] on textarea "Comment" at bounding box center [497, 207] width 229 height 31
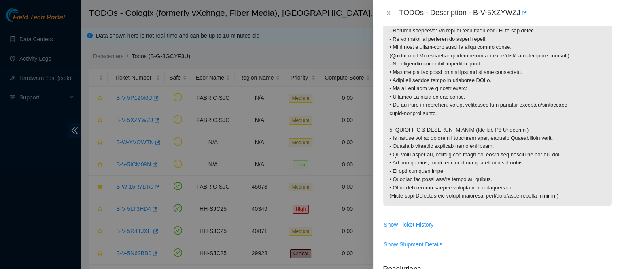
scroll to position [766, 0]
drag, startPoint x: 387, startPoint y: 60, endPoint x: 482, endPoint y: 243, distance: 205.8
copy p "Router_1: r24.tor106.sjc01.fab Serial Number : R3250B2F134C02AK300847 Rack : SV…"
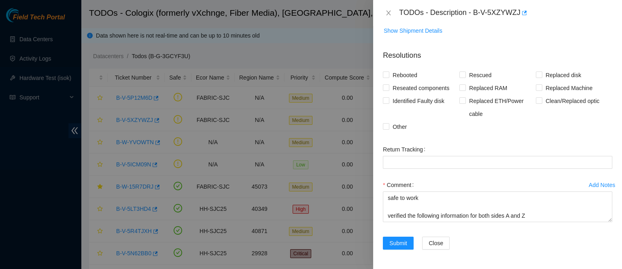
scroll to position [1567, 0]
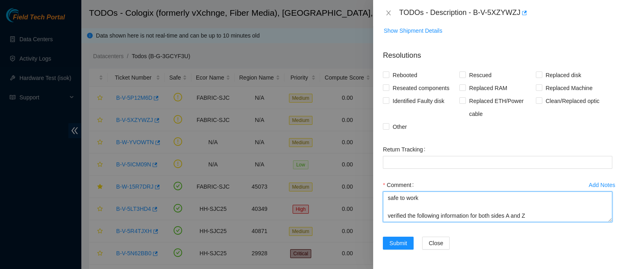
click at [421, 221] on textarea "safe to work verified the following information for both sides A and Z" at bounding box center [497, 207] width 229 height 31
paste textarea "Router_1: r24.tor106.sjc01.fab Serial Number : R3250B2F134C02AK300847 Rack : SV…"
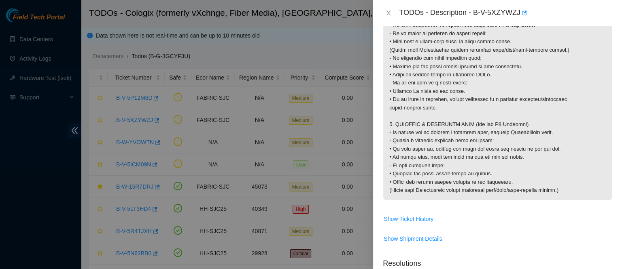
scroll to position [766, 0]
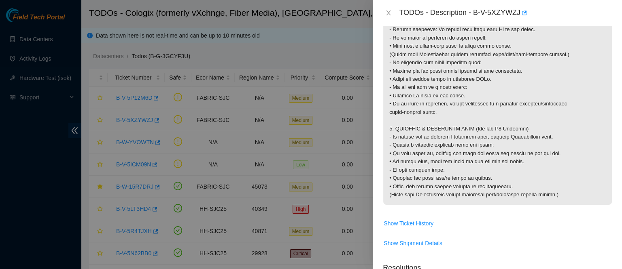
drag, startPoint x: 388, startPoint y: 60, endPoint x: 501, endPoint y: 128, distance: 131.7
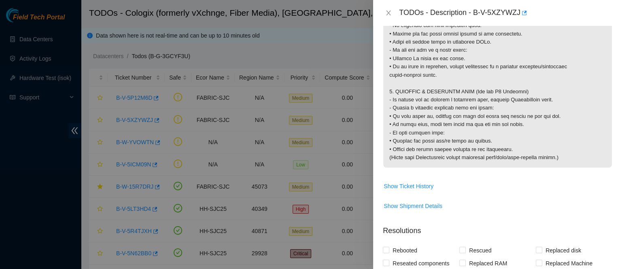
drag, startPoint x: 389, startPoint y: 127, endPoint x: 488, endPoint y: 204, distance: 125.4
copy p "Router_2: r03.leaf106.sjc01.fab Serial Number : AAA2120AABM Rack : SV1.1.DH2.34…"
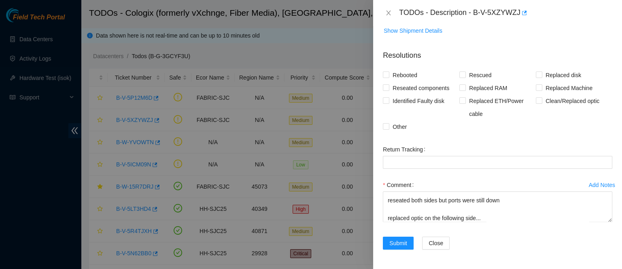
scroll to position [204, 0]
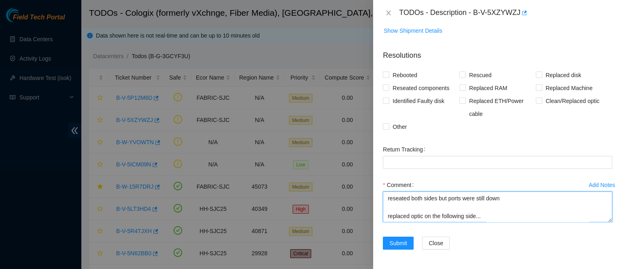
click at [436, 222] on textarea "safe to work verified the following information for both sides A and Z Router_1…" at bounding box center [497, 207] width 229 height 31
paste textarea "Router_2: r03.leaf106.sjc01.fab Serial Number : AAA2120AABM Rack : SV1.1.DH2.34…"
paste textarea "INKBI6550023"
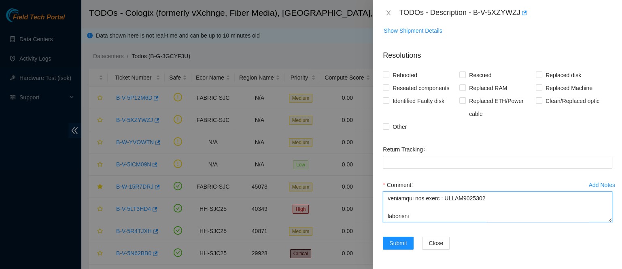
drag, startPoint x: 416, startPoint y: 220, endPoint x: 384, endPoint y: 220, distance: 32.4
click at [384, 220] on textarea "Comment" at bounding box center [497, 207] width 229 height 31
paste textarea "Connectivity-Americas"
click at [468, 207] on textarea "Comment" at bounding box center [497, 207] width 229 height 31
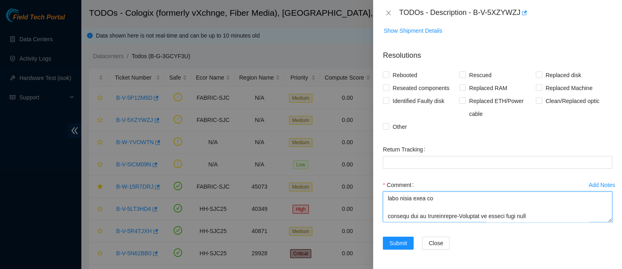
click at [410, 199] on textarea "Comment" at bounding box center [497, 207] width 229 height 31
click at [439, 203] on textarea "Comment" at bounding box center [497, 207] width 229 height 31
click at [531, 215] on textarea "Comment" at bounding box center [497, 207] width 229 height 31
drag, startPoint x: 586, startPoint y: 209, endPoint x: 401, endPoint y: 211, distance: 184.4
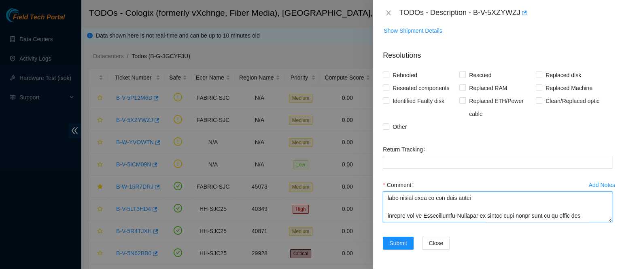
click at [401, 211] on textarea "Comment" at bounding box center [497, 207] width 229 height 31
click at [404, 219] on textarea "Comment" at bounding box center [497, 207] width 229 height 31
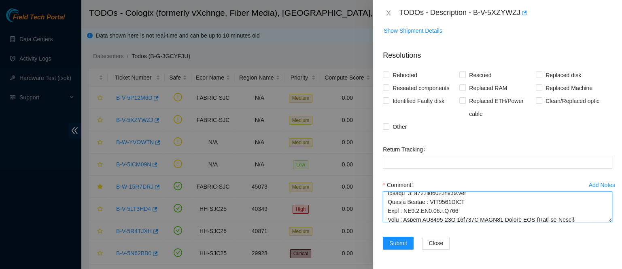
scroll to position [0, 0]
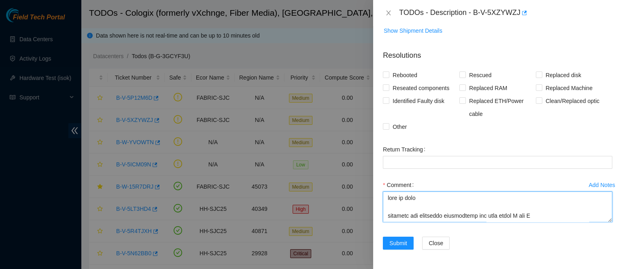
drag, startPoint x: 462, startPoint y: 215, endPoint x: 349, endPoint y: 159, distance: 125.9
click at [349, 159] on div "TODOs - Description - B-V-5XZYWZJ Problem Type Network Rack Number N/A Machine …" at bounding box center [311, 134] width 622 height 269
type textarea "safe to work verified the following information for both sides A and Z Router_1…"
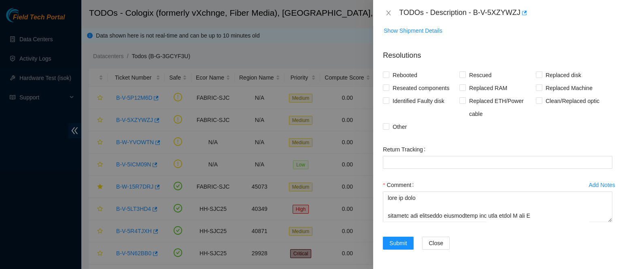
click at [509, 124] on div "Rebooted Rescued Replaced disk Reseated components Replaced RAM Replaced Machin…" at bounding box center [497, 101] width 229 height 65
click at [409, 90] on span "Reseated components" at bounding box center [420, 88] width 63 height 13
click at [388, 90] on input "Reseated components" at bounding box center [386, 88] width 6 height 6
checkbox input "true"
click at [542, 102] on span "Clean/Replaced optic" at bounding box center [572, 101] width 60 height 13
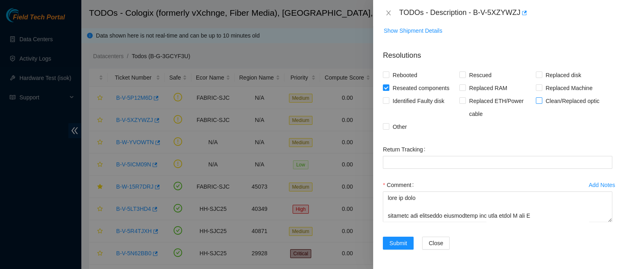
click at [539, 102] on input "Clean/Replaced optic" at bounding box center [538, 100] width 6 height 6
checkbox input "true"
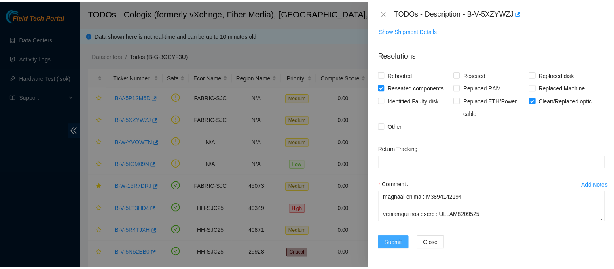
scroll to position [328, 0]
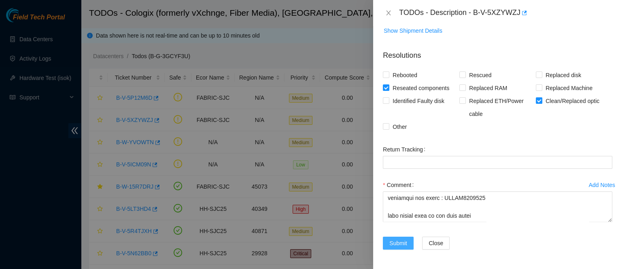
click at [405, 244] on span "Submit" at bounding box center [398, 243] width 18 height 9
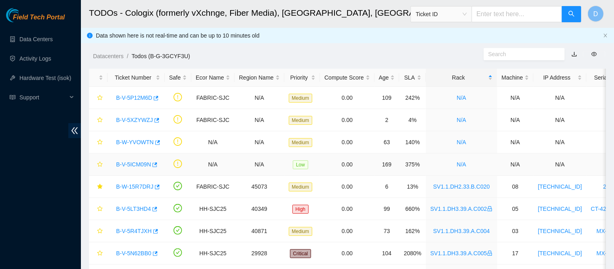
scroll to position [210, 0]
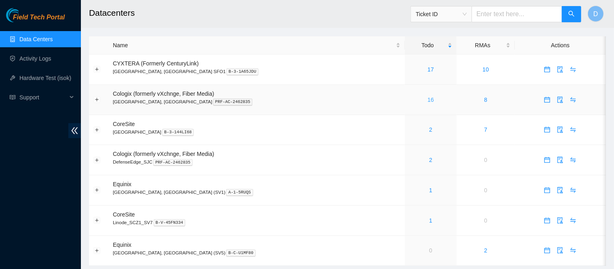
click at [427, 101] on link "16" at bounding box center [430, 100] width 6 height 6
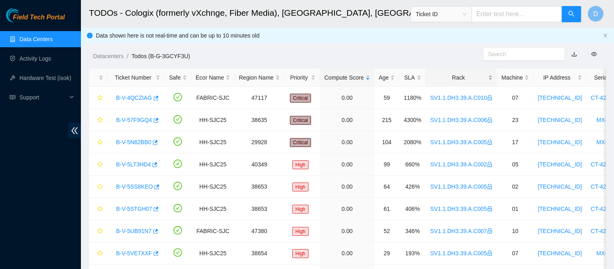
click at [434, 76] on div "Rack" at bounding box center [461, 77] width 62 height 9
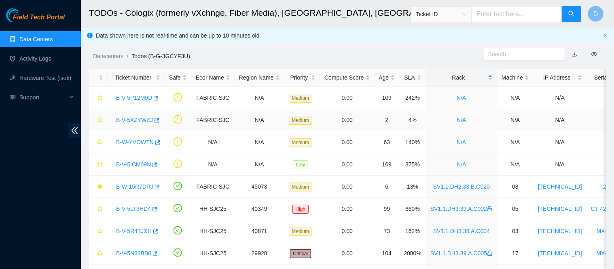
click at [138, 119] on link "B-V-5XZYWZJ" at bounding box center [134, 120] width 37 height 6
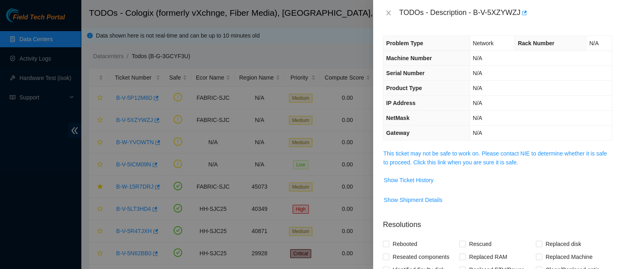
scroll to position [175, 0]
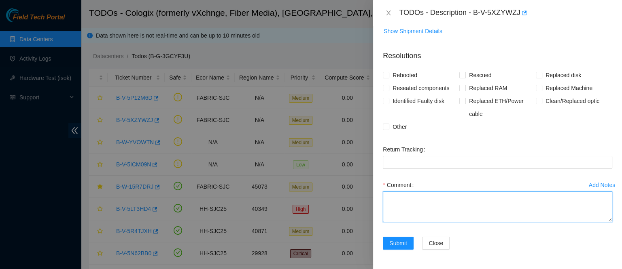
click at [410, 220] on textarea "Comment" at bounding box center [497, 207] width 229 height 31
paste textarea "safe to work verified the following information for both sides A and Z Router_1…"
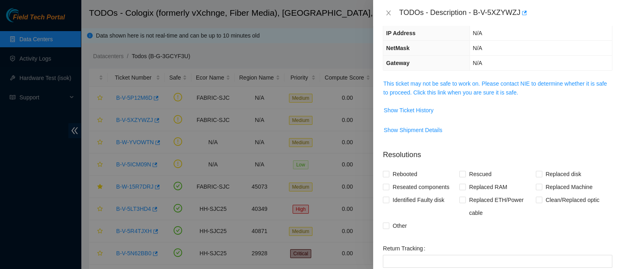
scroll to position [66, 0]
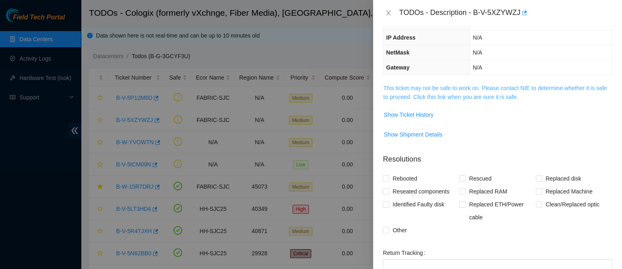
type textarea "safe to work verified the following information for both sides A and Z Router_1…"
click at [416, 99] on link "This ticket may not be safe to work on. Please contact NIE to determine whether…" at bounding box center [494, 92] width 223 height 15
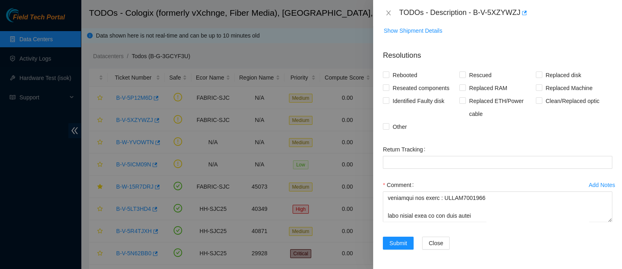
scroll to position [1567, 0]
click at [420, 87] on span "Reseated components" at bounding box center [420, 88] width 63 height 13
click at [388, 87] on input "Reseated components" at bounding box center [386, 88] width 6 height 6
checkbox input "true"
click at [535, 96] on label "Clean/Replaced optic" at bounding box center [568, 101] width 67 height 13
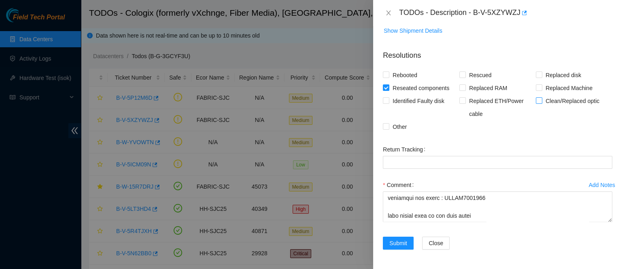
click at [535, 97] on input "Clean/Replaced optic" at bounding box center [538, 100] width 6 height 6
checkbox input "true"
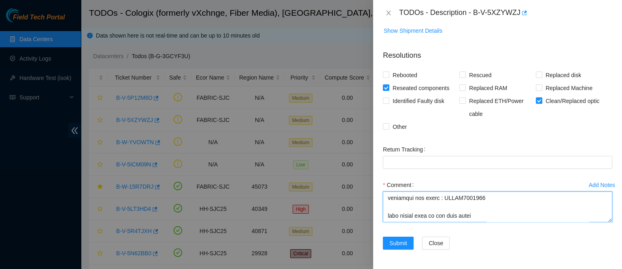
click at [411, 213] on textarea "Comment" at bounding box center [497, 207] width 229 height 31
type textarea "safe to work verified the following information for both sides A and Z Router_1…"
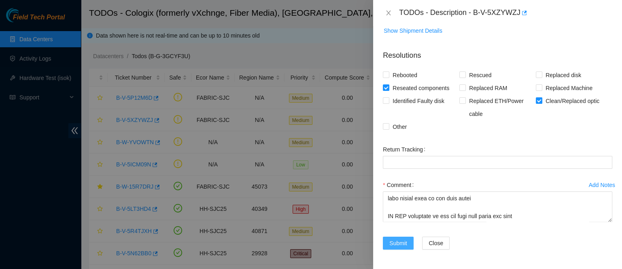
click at [401, 240] on span "Submit" at bounding box center [398, 243] width 18 height 9
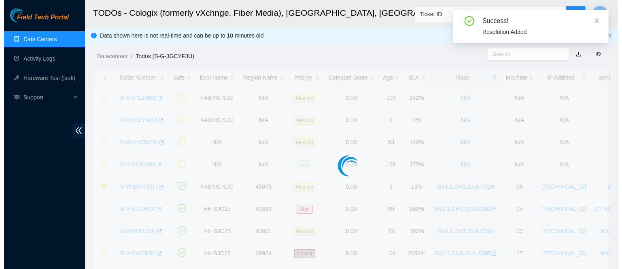
scroll to position [210, 0]
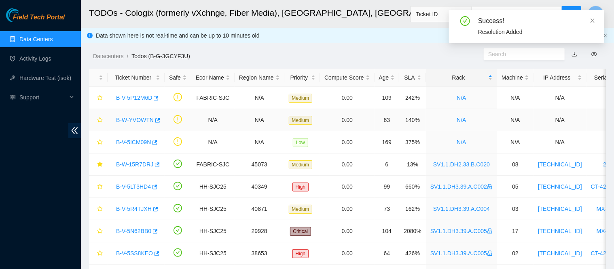
click at [137, 119] on link "B-W-YVOWTN" at bounding box center [135, 120] width 38 height 6
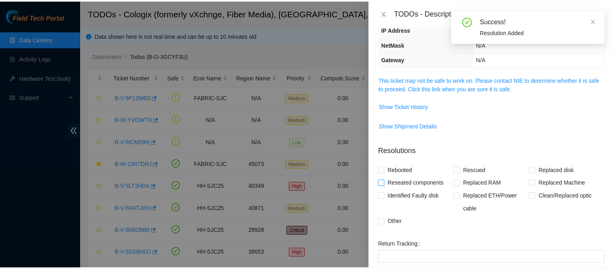
scroll to position [84, 0]
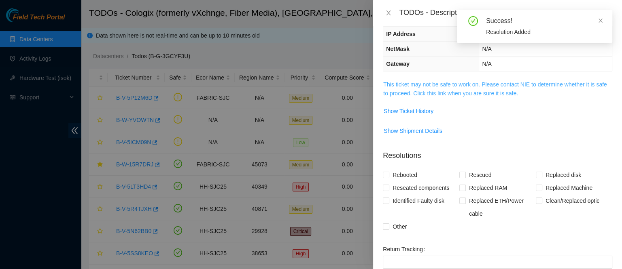
click at [428, 90] on link "This ticket may not be safe to work on. Please contact NIE to determine whether…" at bounding box center [494, 88] width 223 height 15
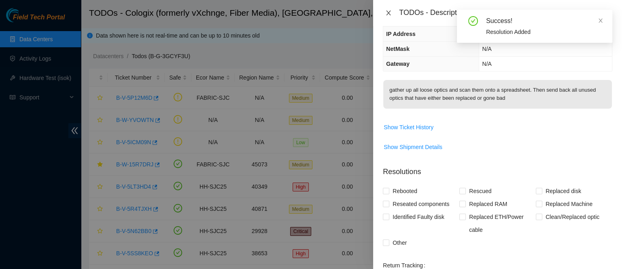
click at [392, 14] on button "Close" at bounding box center [388, 13] width 11 height 8
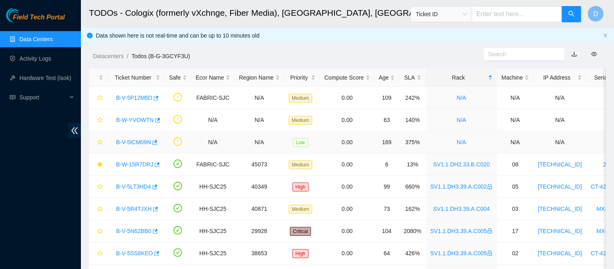
click at [133, 145] on link "B-V-5ICM09N" at bounding box center [133, 142] width 35 height 6
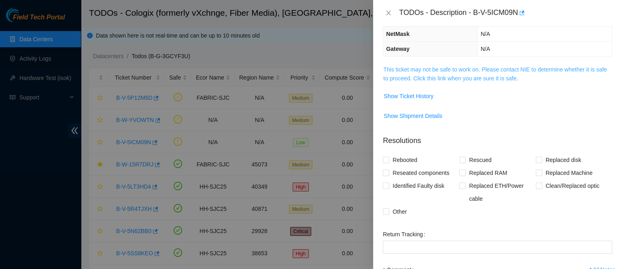
click at [412, 69] on link "This ticket may not be safe to work on. Please contact NIE to determine whether…" at bounding box center [494, 73] width 223 height 15
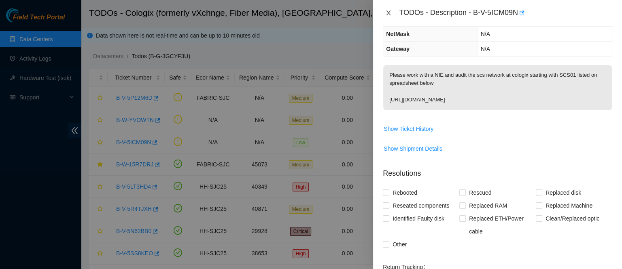
click at [385, 11] on icon "close" at bounding box center [388, 13] width 6 height 6
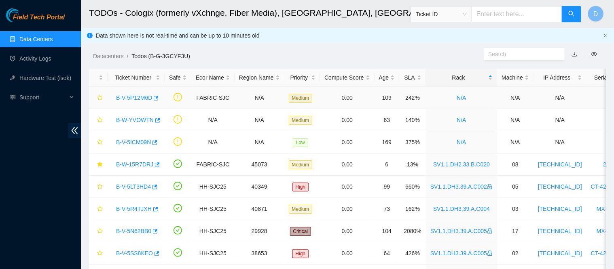
click at [134, 95] on link "B-V-5P12M6D" at bounding box center [134, 98] width 36 height 6
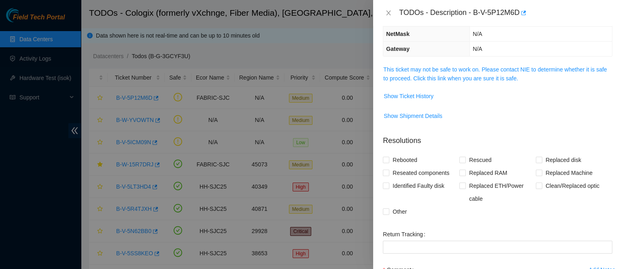
click at [437, 72] on span "This ticket may not be safe to work on. Please contact NIE to determine whether…" at bounding box center [497, 74] width 228 height 18
click at [446, 65] on td "This ticket may not be safe to work on. Please contact NIE to determine whether…" at bounding box center [497, 77] width 229 height 25
click at [445, 66] on link "This ticket may not be safe to work on. Please contact NIE to determine whether…" at bounding box center [494, 73] width 223 height 15
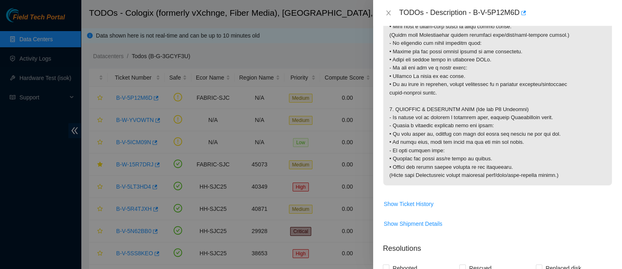
scroll to position [795, 0]
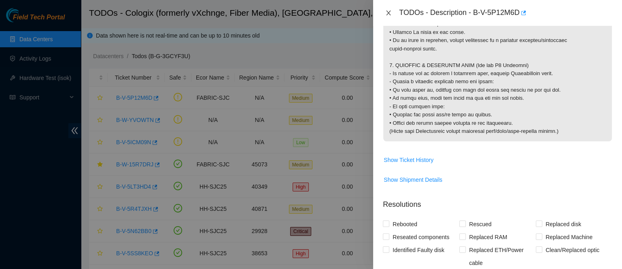
click at [385, 12] on icon "close" at bounding box center [388, 13] width 6 height 6
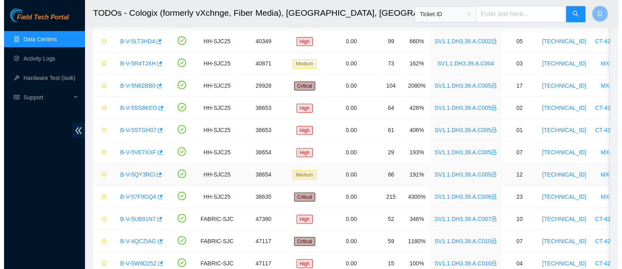
scroll to position [0, 0]
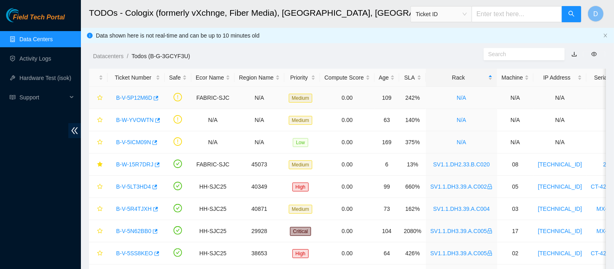
drag, startPoint x: 140, startPoint y: 96, endPoint x: 354, endPoint y: 87, distance: 213.7
click at [140, 96] on link "B-V-5P12M6D" at bounding box center [134, 98] width 36 height 6
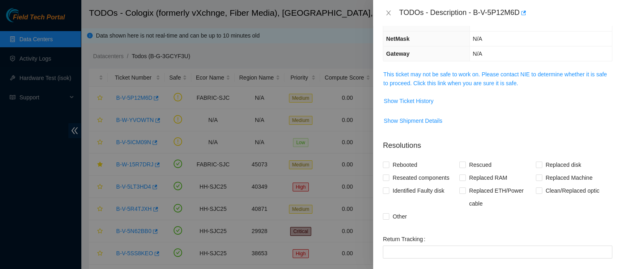
scroll to position [62, 0]
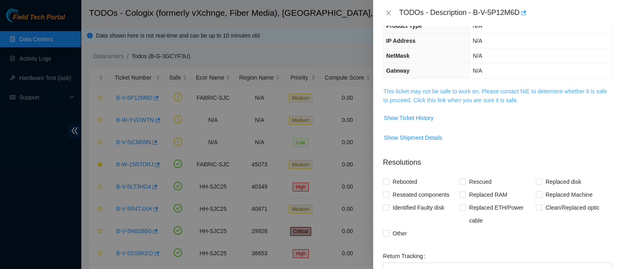
click at [423, 98] on link "This ticket may not be safe to work on. Please contact NIE to determine whether…" at bounding box center [494, 95] width 223 height 15
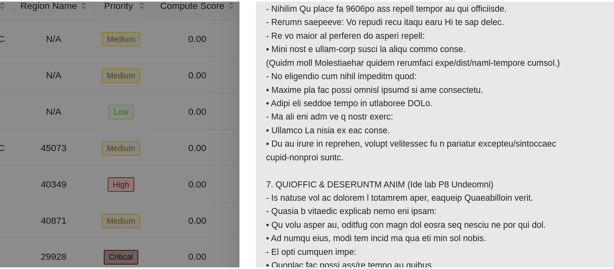
scroll to position [704, 0]
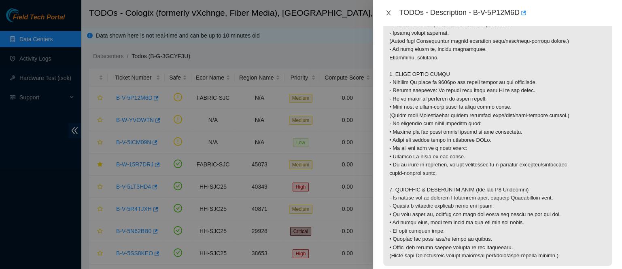
click at [387, 13] on icon "close" at bounding box center [388, 13] width 4 height 5
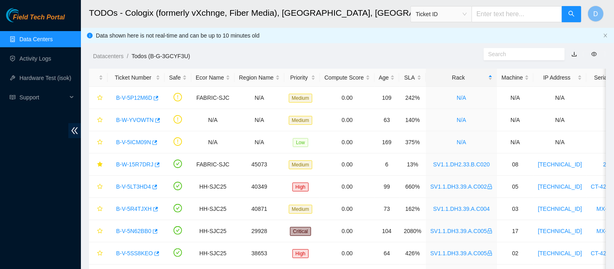
scroll to position [210, 0]
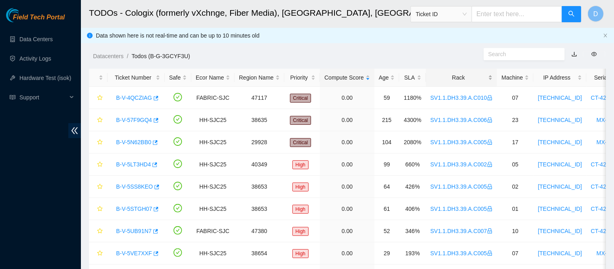
click at [444, 76] on div "Rack" at bounding box center [461, 77] width 62 height 9
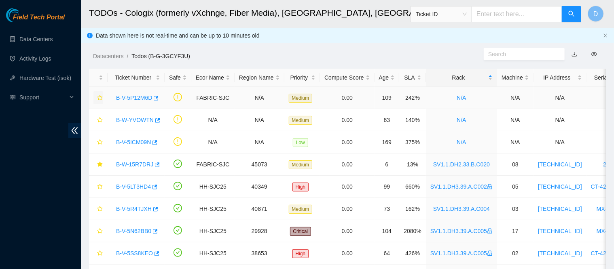
click at [98, 97] on icon "star" at bounding box center [100, 98] width 6 height 6
click at [53, 42] on link "Data Centers" at bounding box center [35, 39] width 33 height 6
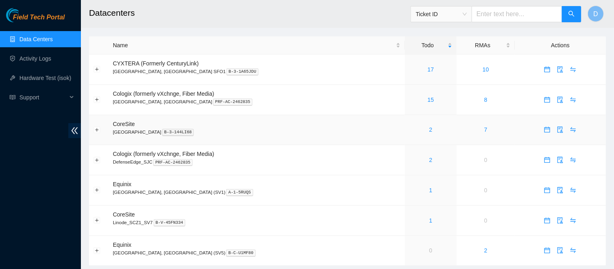
click at [409, 129] on div "2" at bounding box center [430, 129] width 43 height 9
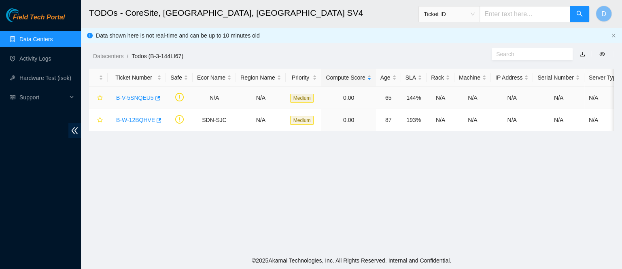
click at [132, 98] on link "B-V-5SNQEU5" at bounding box center [135, 98] width 38 height 6
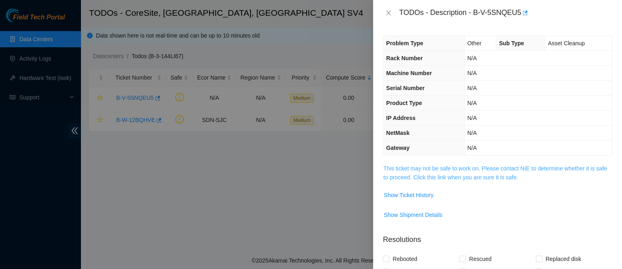
click at [400, 165] on link "This ticket may not be safe to work on. Please contact NIE to determine whether…" at bounding box center [494, 172] width 223 height 15
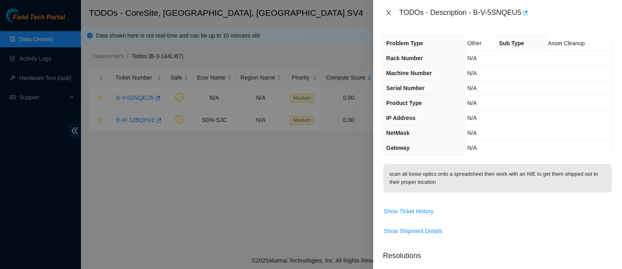
click at [388, 12] on icon "close" at bounding box center [388, 13] width 4 height 5
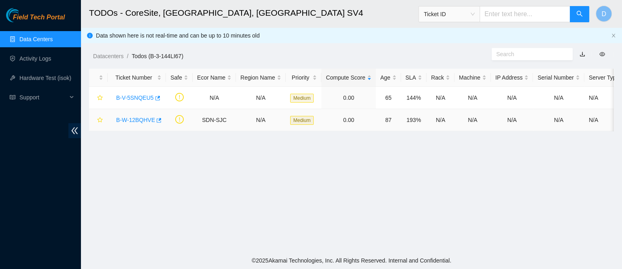
click at [135, 122] on link "B-W-12BQHVE" at bounding box center [135, 120] width 39 height 6
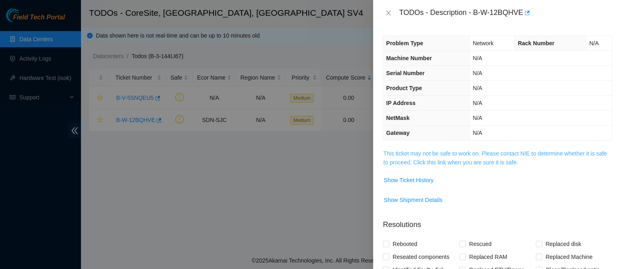
click at [432, 159] on link "This ticket may not be safe to work on. Please contact NIE to determine whether…" at bounding box center [494, 157] width 223 height 15
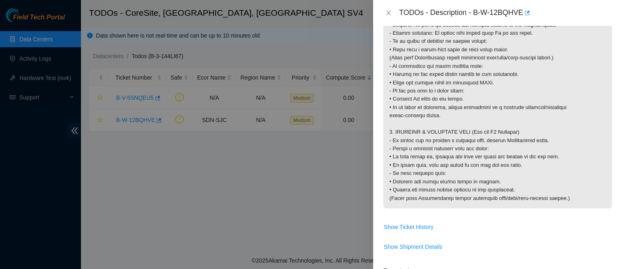
scroll to position [755, 0]
click at [391, 13] on icon "close" at bounding box center [388, 13] width 6 height 6
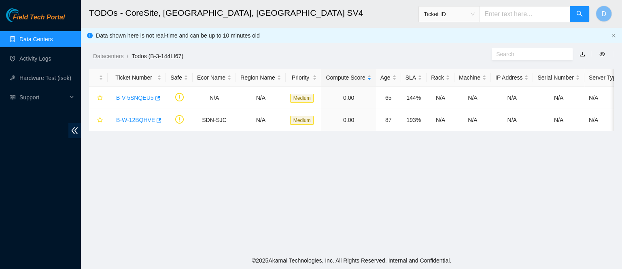
scroll to position [210, 0]
click at [38, 38] on link "Data Centers" at bounding box center [35, 39] width 33 height 6
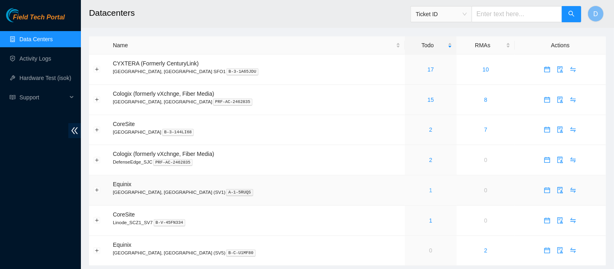
click at [429, 190] on link "1" at bounding box center [430, 190] width 3 height 6
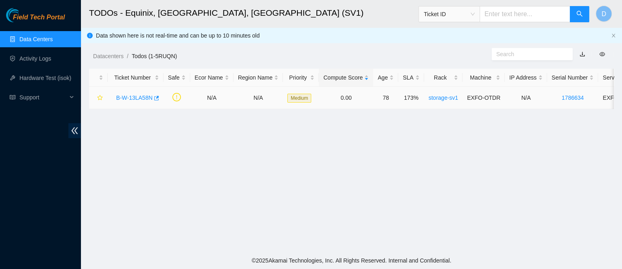
click at [131, 97] on link "B-W-13LA58N" at bounding box center [134, 98] width 36 height 6
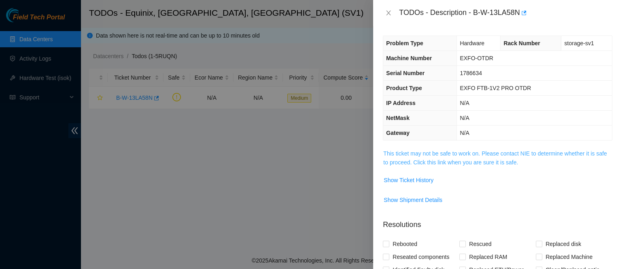
click at [426, 150] on link "This ticket may not be safe to work on. Please contact NIE to determine whether…" at bounding box center [494, 157] width 223 height 15
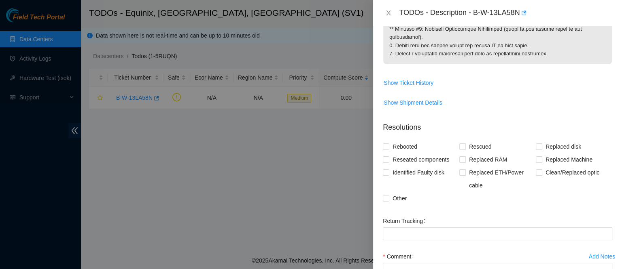
scroll to position [306, 0]
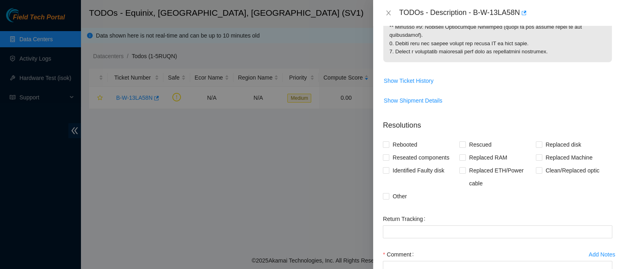
click at [390, 7] on div "TODOs - Description - B-W-13LA58N" at bounding box center [497, 12] width 229 height 13
click at [389, 12] on icon "close" at bounding box center [388, 13] width 4 height 5
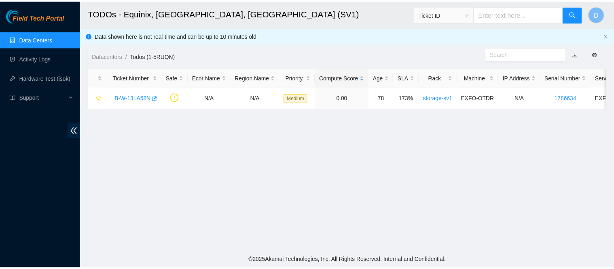
scroll to position [210, 0]
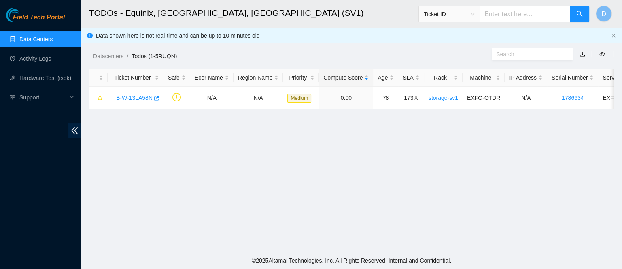
click at [53, 42] on link "Data Centers" at bounding box center [35, 39] width 33 height 6
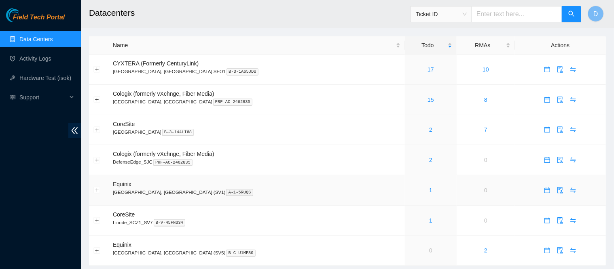
scroll to position [19, 0]
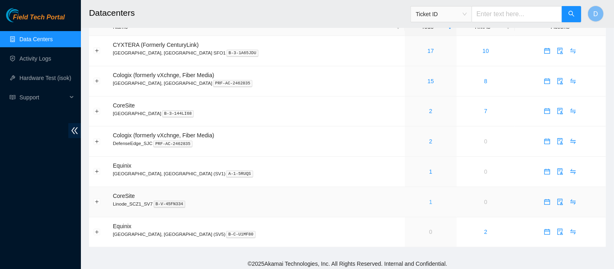
click at [429, 203] on link "1" at bounding box center [430, 202] width 3 height 6
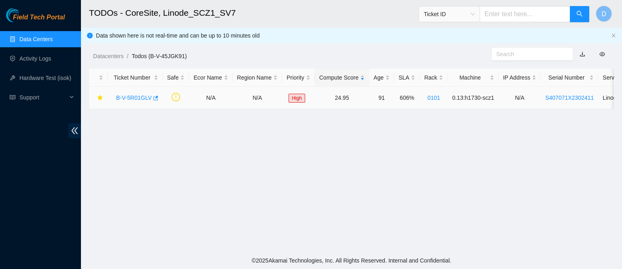
click at [132, 97] on link "B-V-5R01GLV" at bounding box center [134, 98] width 36 height 6
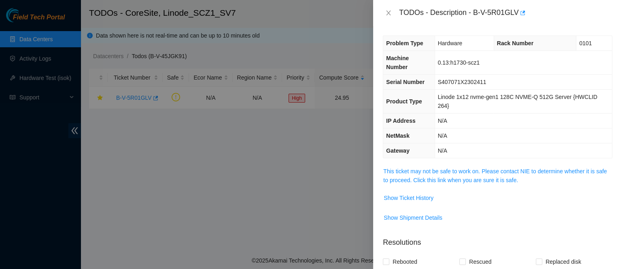
click at [406, 167] on span "This ticket may not be safe to work on. Please contact NIE to determine whether…" at bounding box center [497, 176] width 228 height 18
click at [406, 173] on link "This ticket may not be safe to work on. Please contact NIE to determine whether…" at bounding box center [494, 175] width 223 height 15
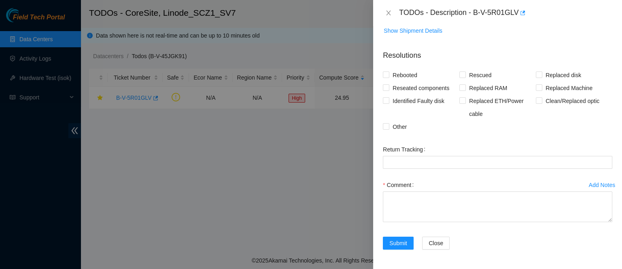
scroll to position [239, 0]
click at [389, 13] on icon "close" at bounding box center [388, 13] width 4 height 5
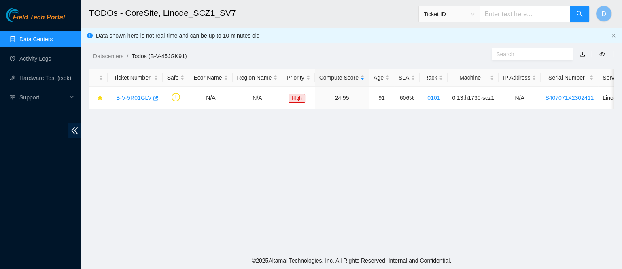
scroll to position [210, 0]
click at [53, 41] on link "Data Centers" at bounding box center [35, 39] width 33 height 6
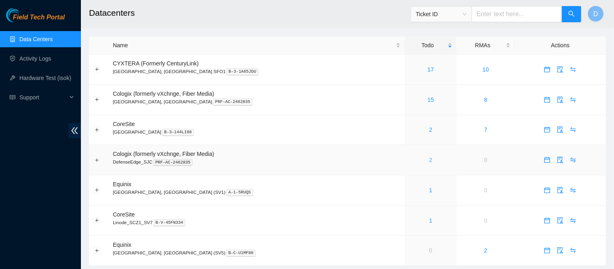
click at [429, 163] on link "2" at bounding box center [430, 160] width 3 height 6
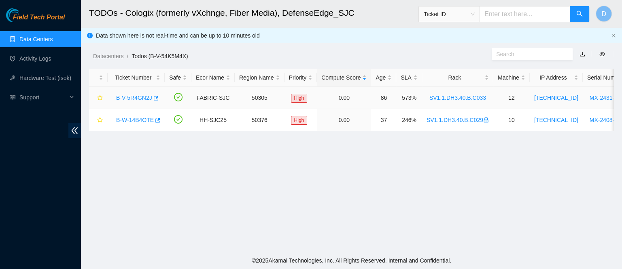
click at [133, 100] on link "B-V-5R4GN2J" at bounding box center [134, 98] width 36 height 6
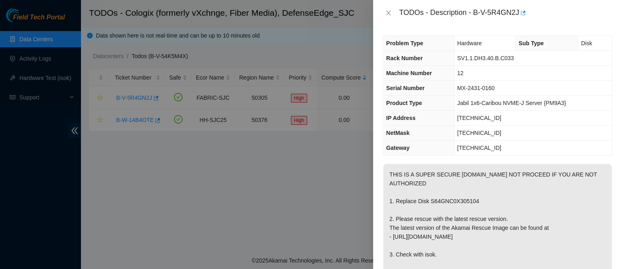
click at [385, 17] on div "TODOs - Description - B-V-5R4GN2J" at bounding box center [497, 12] width 229 height 13
click at [385, 15] on icon "close" at bounding box center [388, 13] width 6 height 6
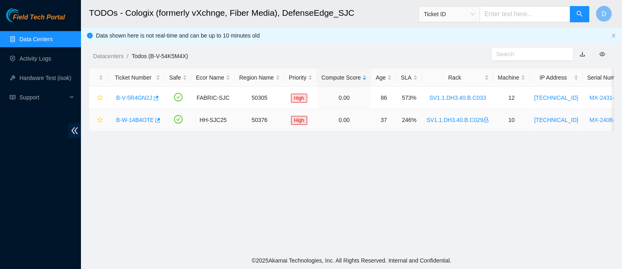
click at [140, 117] on link "B-W-14B4OTE" at bounding box center [135, 120] width 38 height 6
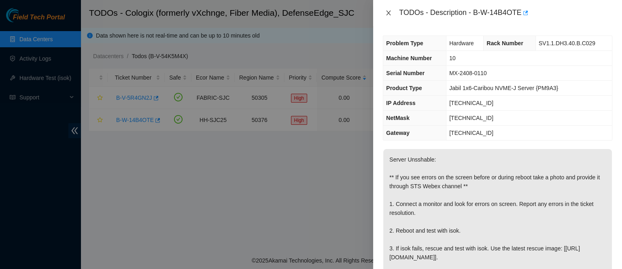
click at [392, 13] on button "Close" at bounding box center [388, 13] width 11 height 8
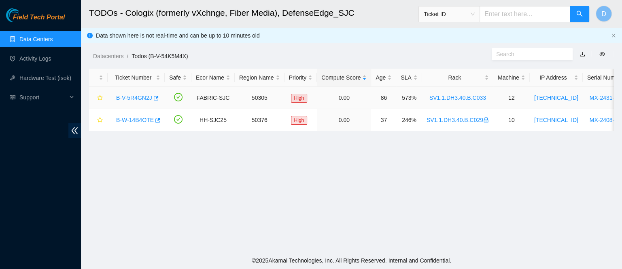
click at [136, 97] on link "B-V-5R4GN2J" at bounding box center [134, 98] width 36 height 6
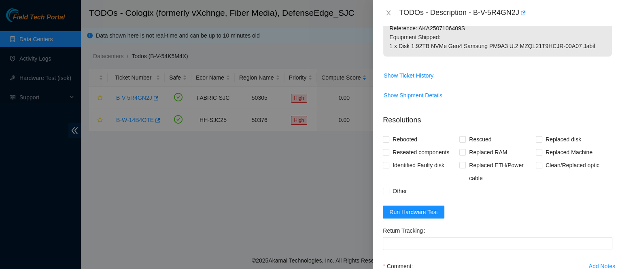
scroll to position [477, 0]
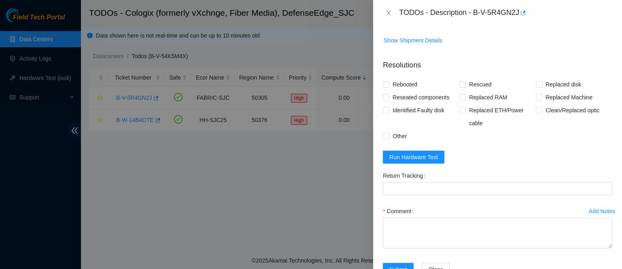
click at [391, 7] on div "TODOs - Description - B-V-5R4GN2J" at bounding box center [497, 12] width 229 height 13
click at [391, 8] on div "TODOs - Description - B-V-5R4GN2J" at bounding box center [497, 12] width 229 height 13
click at [389, 13] on icon "close" at bounding box center [388, 13] width 4 height 5
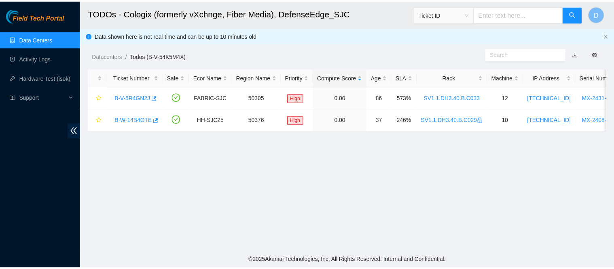
scroll to position [204, 0]
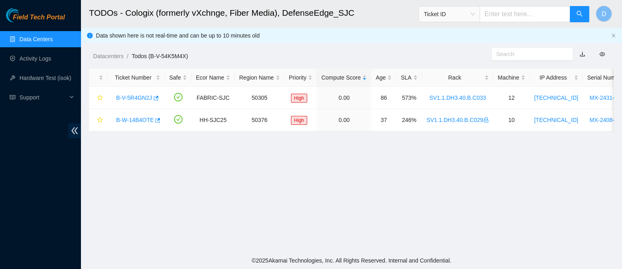
click at [19, 37] on link "Data Centers" at bounding box center [35, 39] width 33 height 6
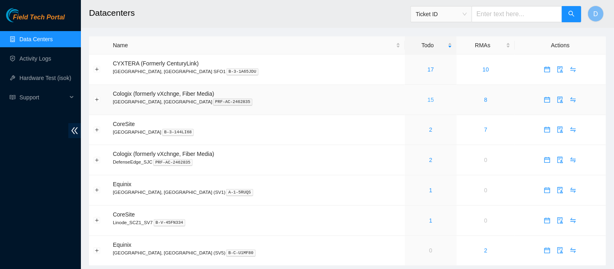
click at [427, 98] on link "15" at bounding box center [430, 100] width 6 height 6
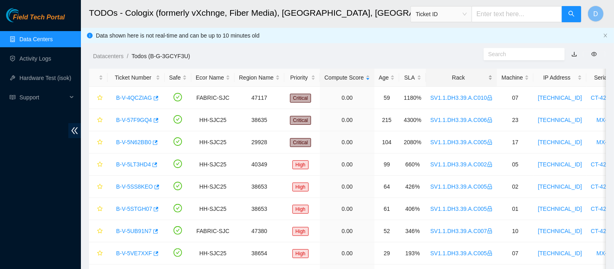
click at [436, 78] on div "Rack" at bounding box center [461, 77] width 62 height 9
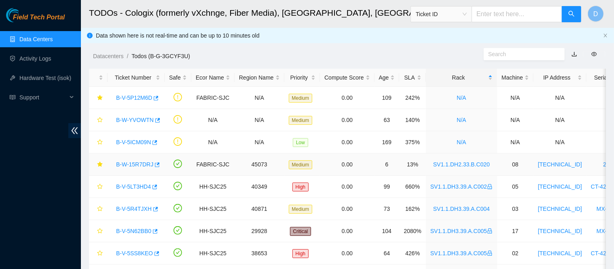
click at [128, 161] on link "B-W-15R7DRJ" at bounding box center [134, 164] width 37 height 6
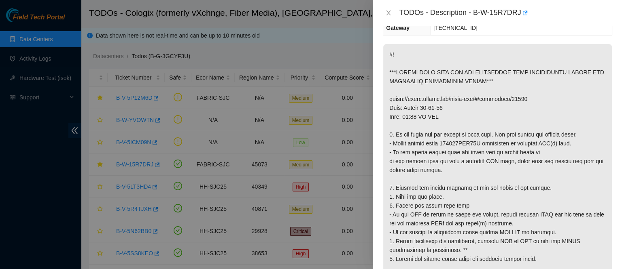
scroll to position [139, 0]
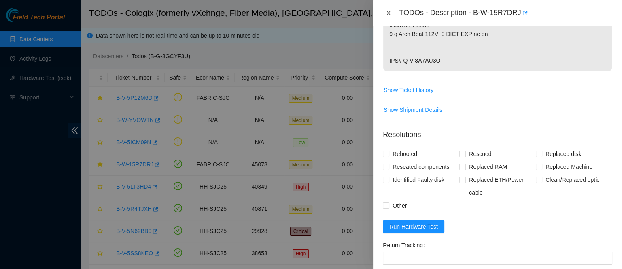
click at [387, 11] on icon "close" at bounding box center [388, 13] width 6 height 6
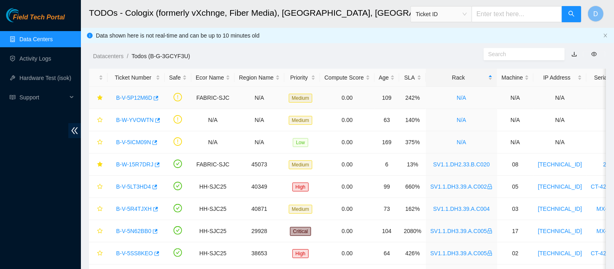
drag, startPoint x: 134, startPoint y: 96, endPoint x: 301, endPoint y: 75, distance: 168.3
click at [134, 96] on link "B-V-5P12M6D" at bounding box center [134, 98] width 36 height 6
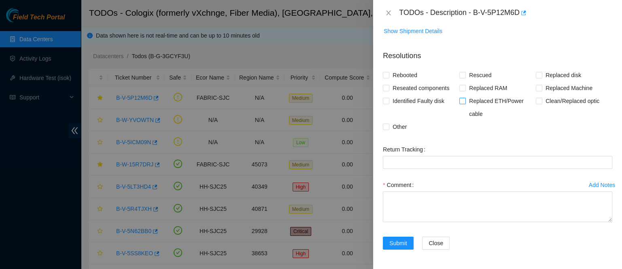
scroll to position [0, 0]
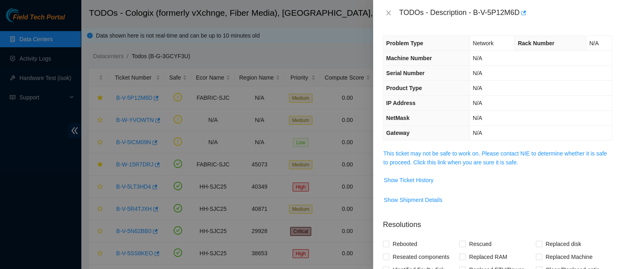
drag, startPoint x: 442, startPoint y: 121, endPoint x: 429, endPoint y: 136, distance: 20.0
click at [439, 127] on tbody "Problem Type Network Rack Number N/A Machine Number N/A Serial Number N/A Produ…" at bounding box center [497, 88] width 228 height 104
click at [414, 147] on div "Problem Type Network Rack Number N/A Machine Number N/A Serial Number N/A Produ…" at bounding box center [497, 147] width 249 height 243
click at [414, 156] on link "This ticket may not be safe to work on. Please contact NIE to determine whether…" at bounding box center [494, 157] width 223 height 15
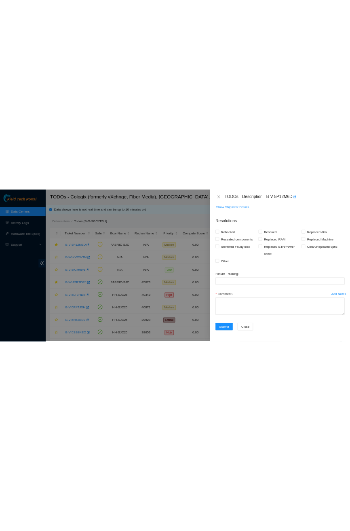
scroll to position [1211, 0]
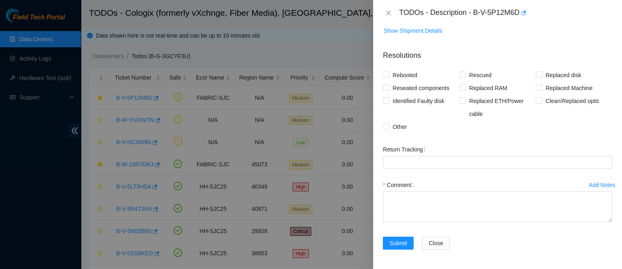
click at [503, 11] on div "TODOs - Description - B-V-5P12M6D" at bounding box center [505, 12] width 213 height 13
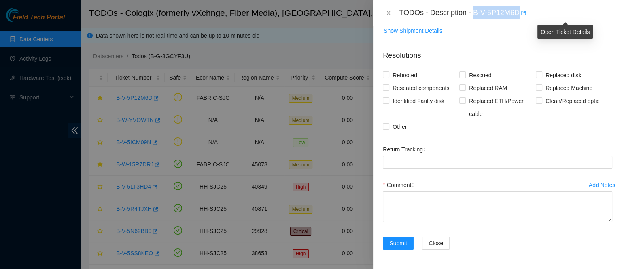
drag, startPoint x: 499, startPoint y: 10, endPoint x: 564, endPoint y: 8, distance: 65.5
click at [564, 8] on div "TODOs - Description - B-V-5P12M6D" at bounding box center [505, 12] width 213 height 13
copy div "B-V-5P12M6D"
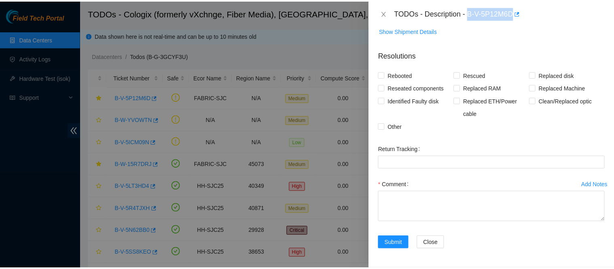
scroll to position [1425, 0]
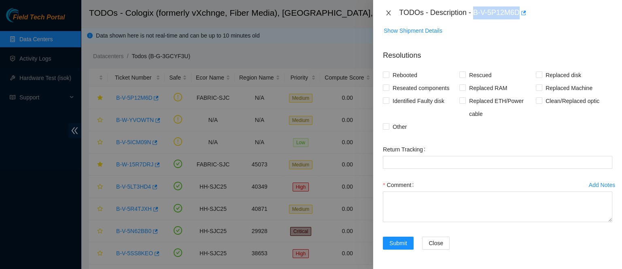
click at [389, 10] on icon "close" at bounding box center [388, 13] width 6 height 6
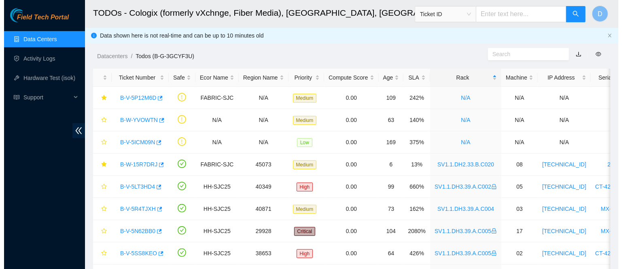
scroll to position [0, 0]
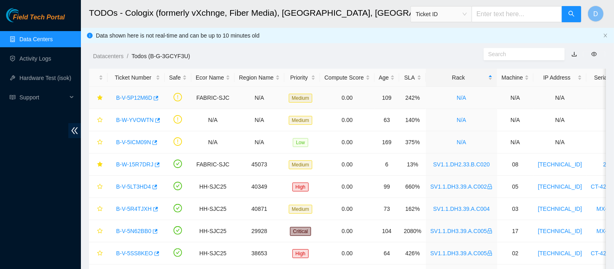
drag, startPoint x: 137, startPoint y: 100, endPoint x: 169, endPoint y: 110, distance: 33.0
click at [137, 100] on link "B-V-5P12M6D" at bounding box center [134, 98] width 36 height 6
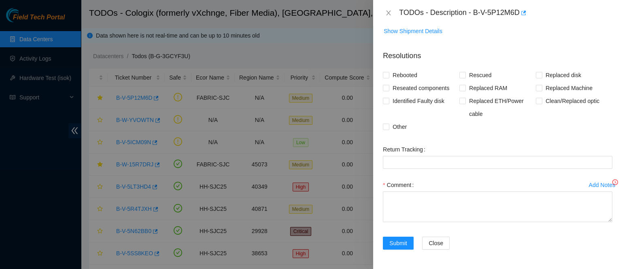
scroll to position [175, 0]
